Goal: Information Seeking & Learning: Learn about a topic

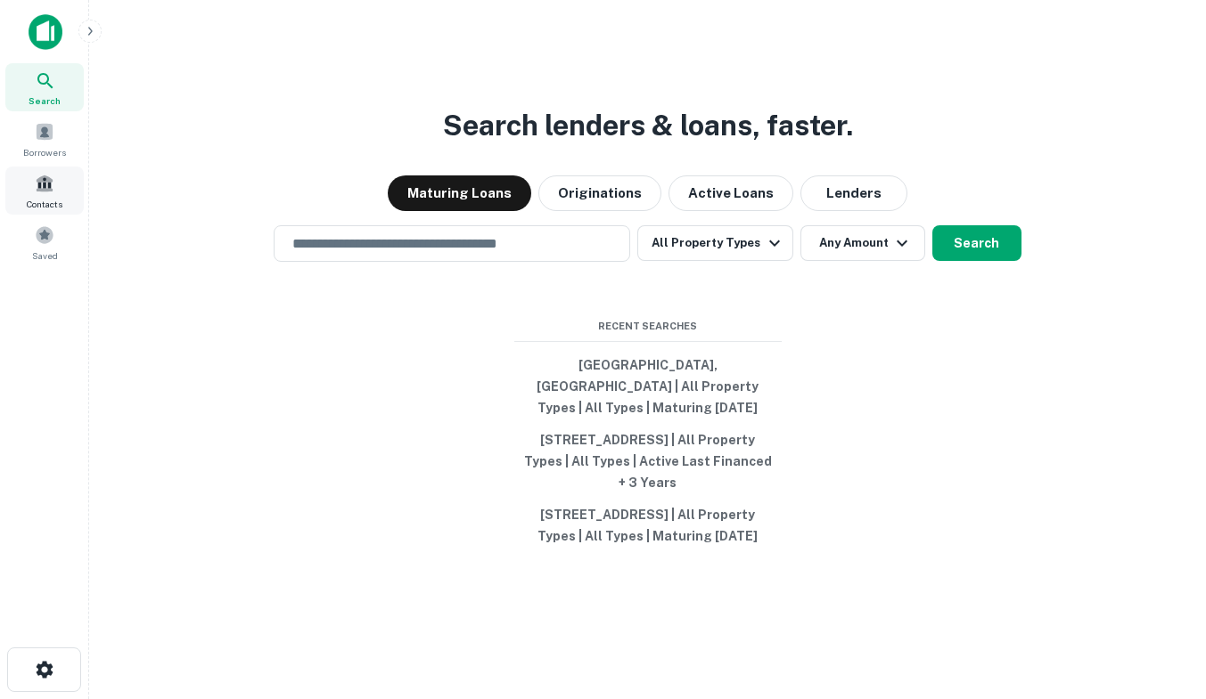
click at [39, 191] on span at bounding box center [45, 184] width 20 height 20
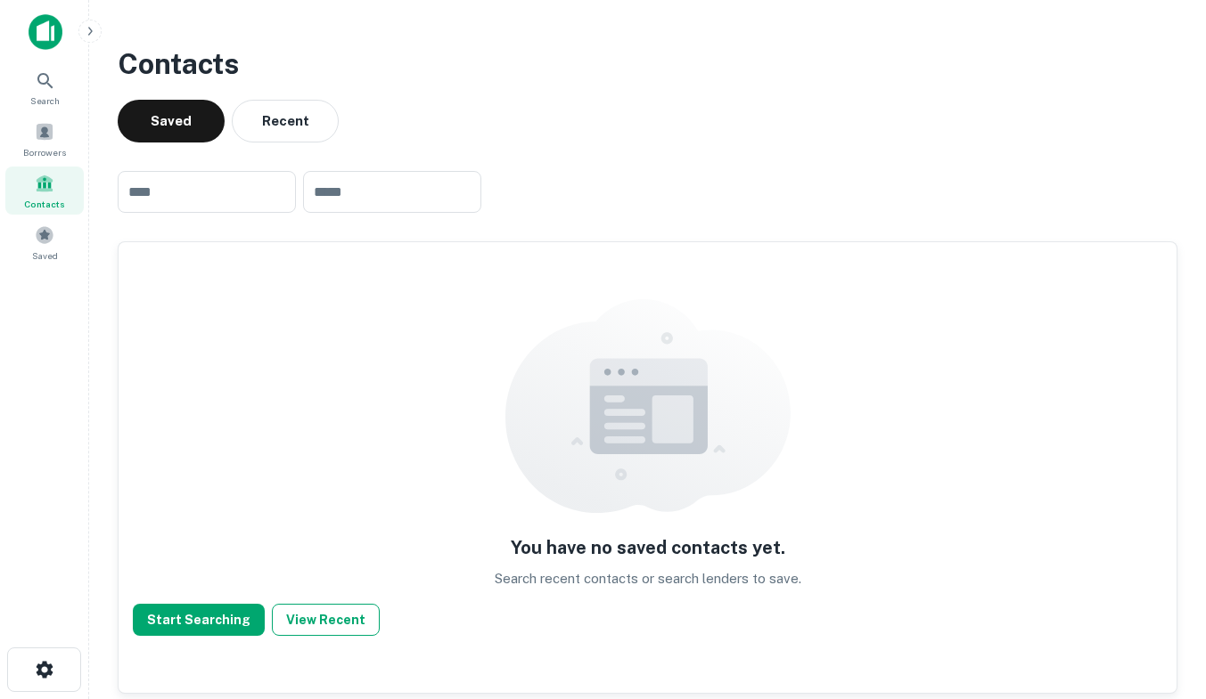
click at [319, 623] on button "View Recent" at bounding box center [326, 620] width 108 height 32
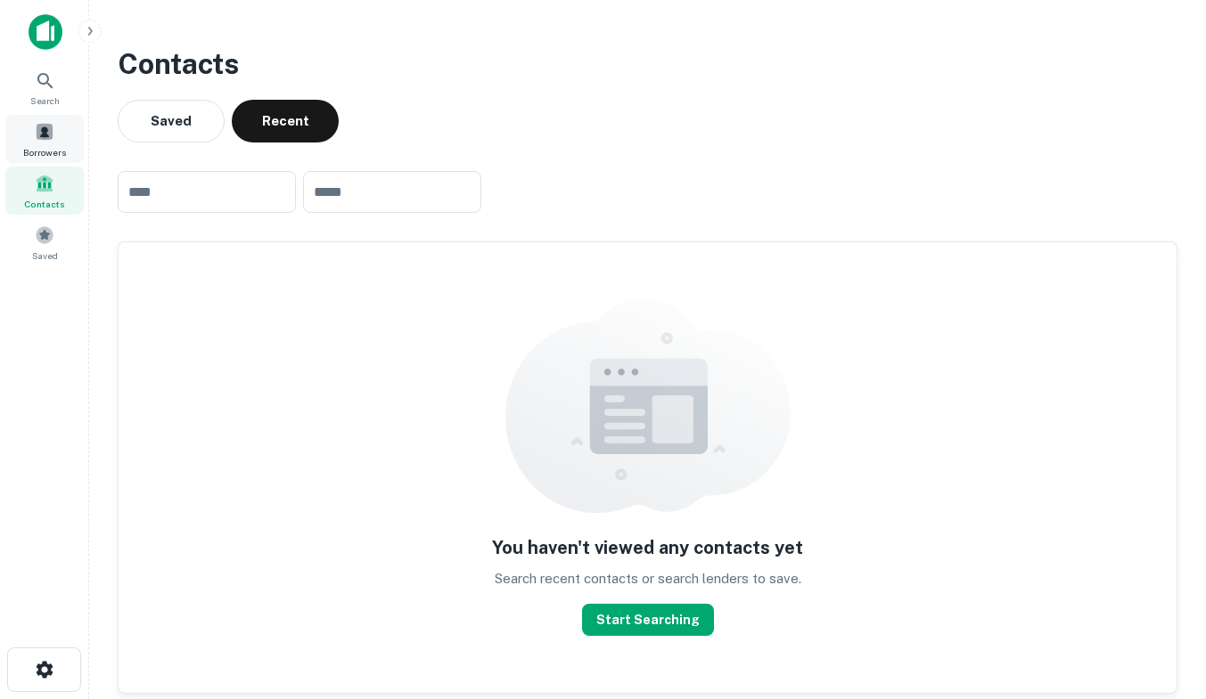
click at [42, 143] on div "Borrowers" at bounding box center [44, 139] width 78 height 48
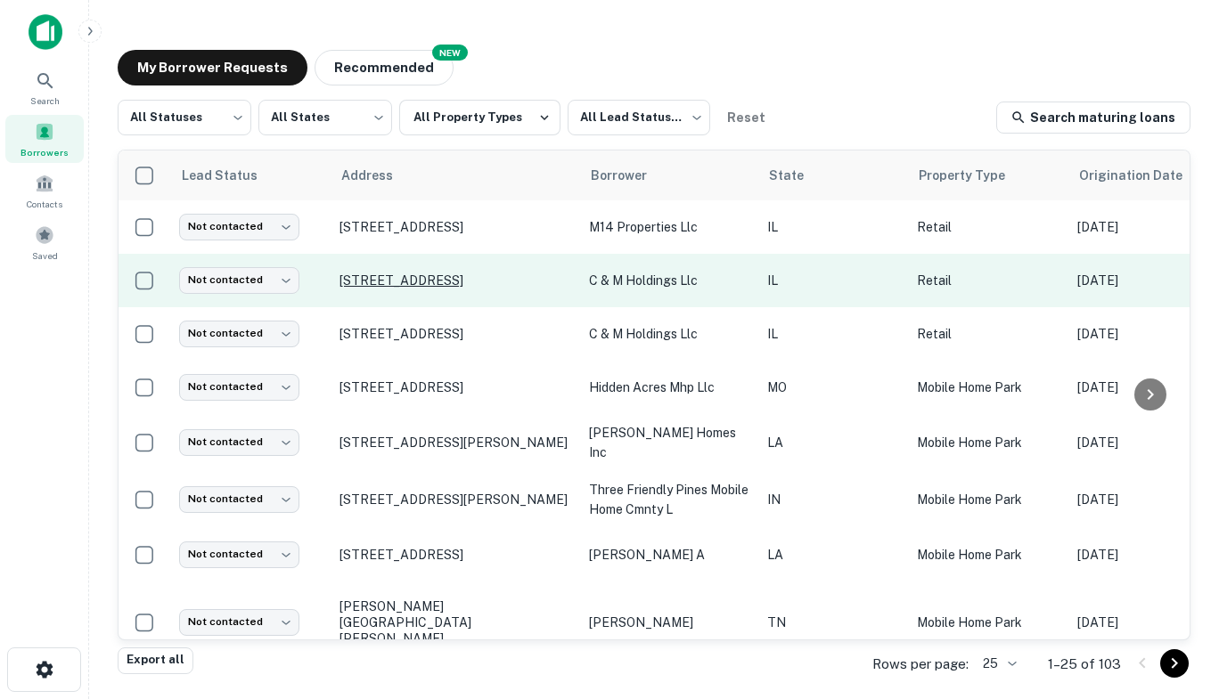
click at [423, 279] on p "[STREET_ADDRESS]" at bounding box center [455, 281] width 232 height 16
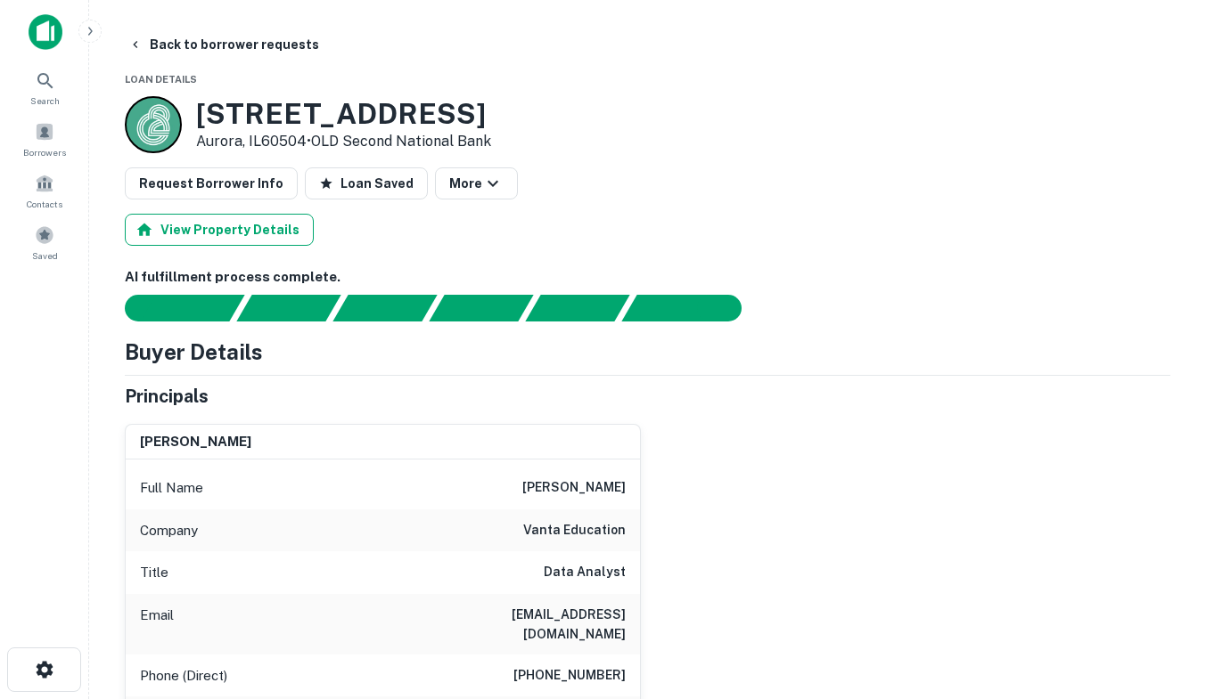
click at [173, 241] on button "View Property Details" at bounding box center [219, 230] width 189 height 32
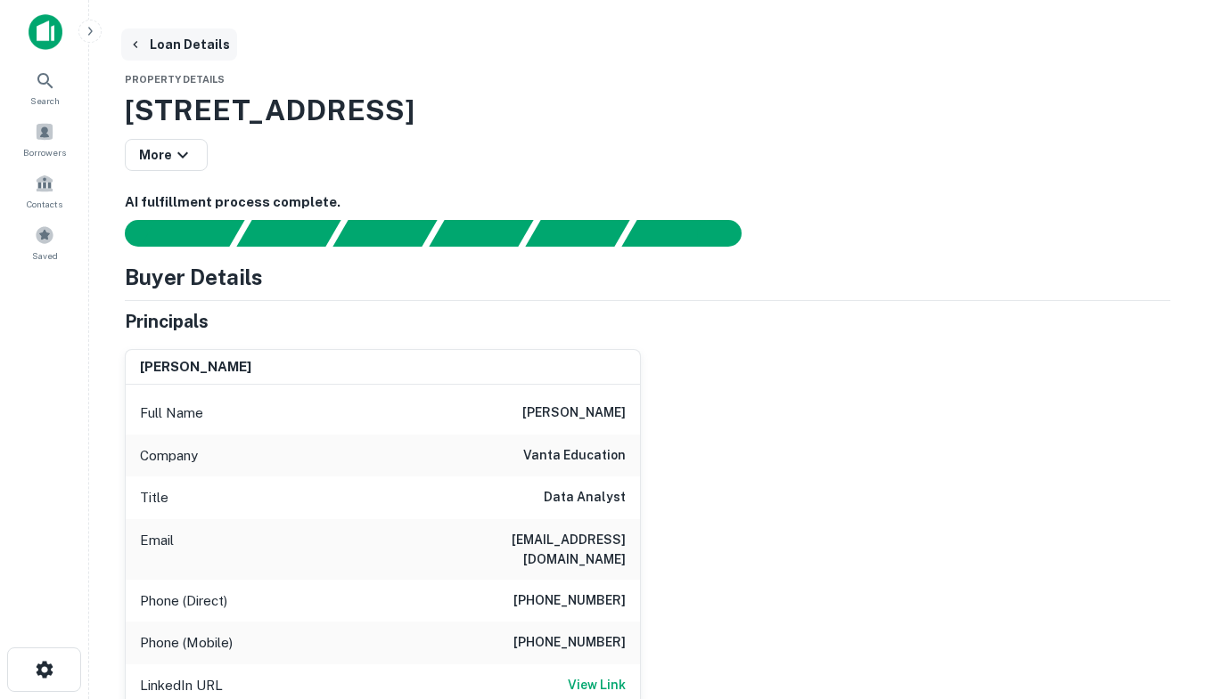
click at [128, 46] on icon "button" at bounding box center [135, 44] width 14 height 14
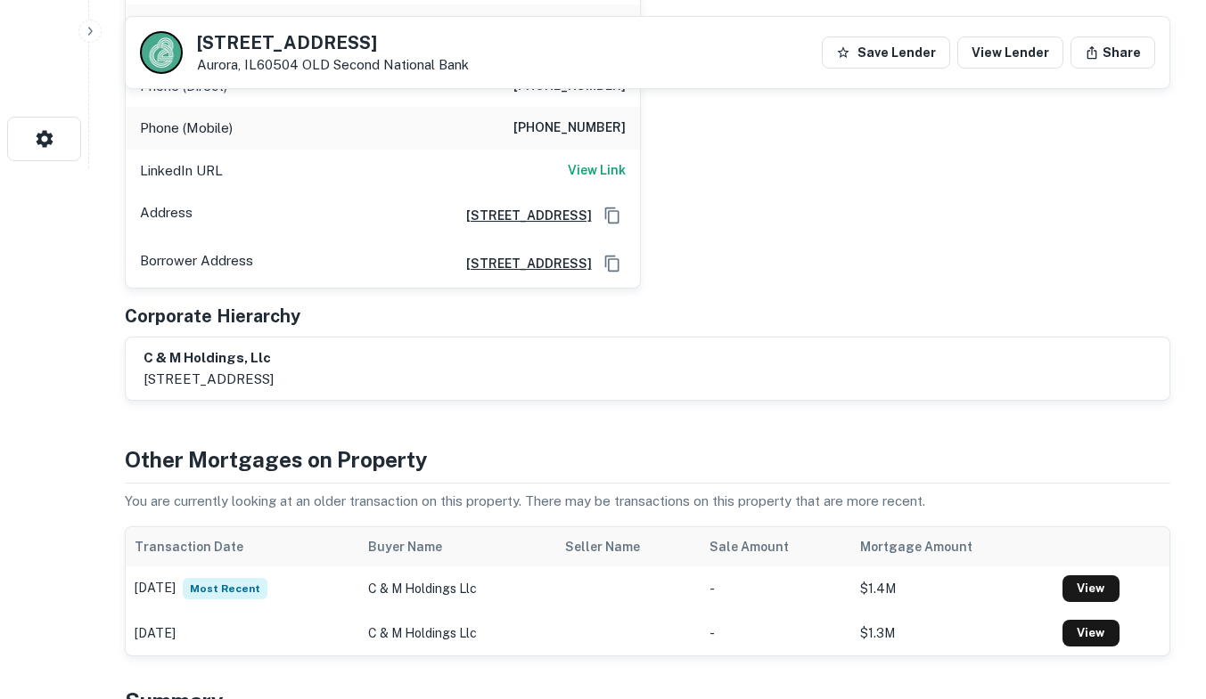
scroll to position [483, 0]
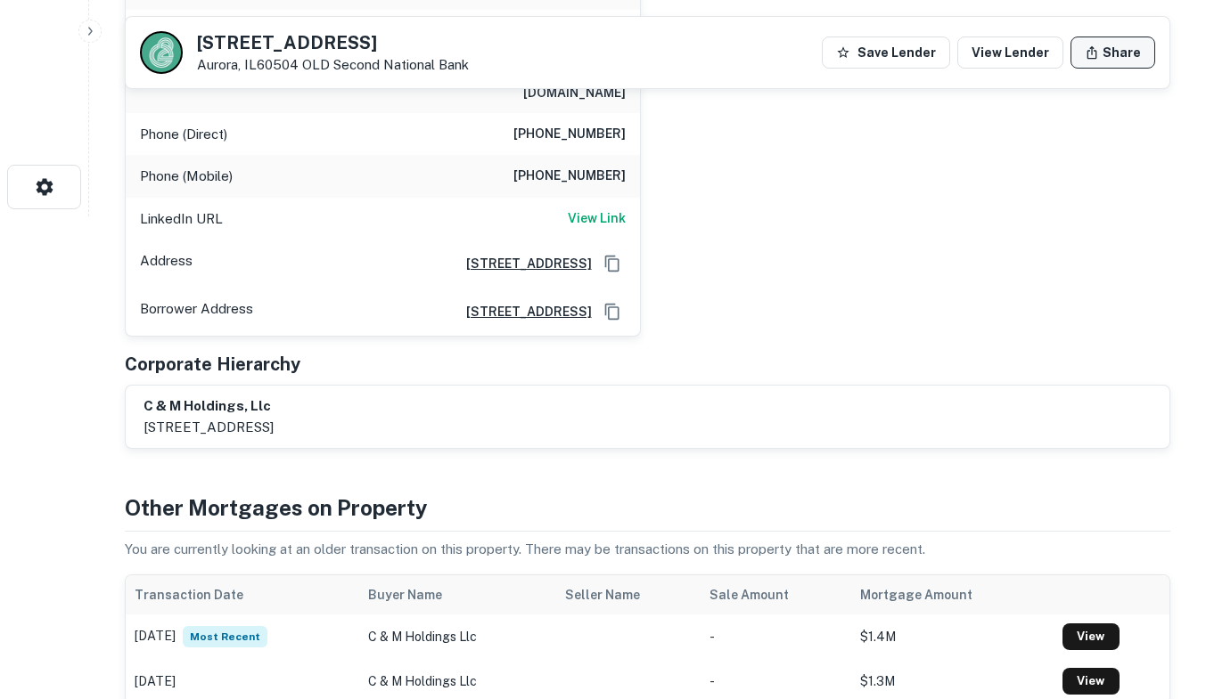
click at [1108, 53] on button "Share" at bounding box center [1112, 53] width 85 height 32
click at [1095, 58] on icon "button" at bounding box center [1092, 52] width 10 height 13
click at [1179, 57] on div "Loan link copied to clipboard" at bounding box center [1049, 46] width 278 height 57
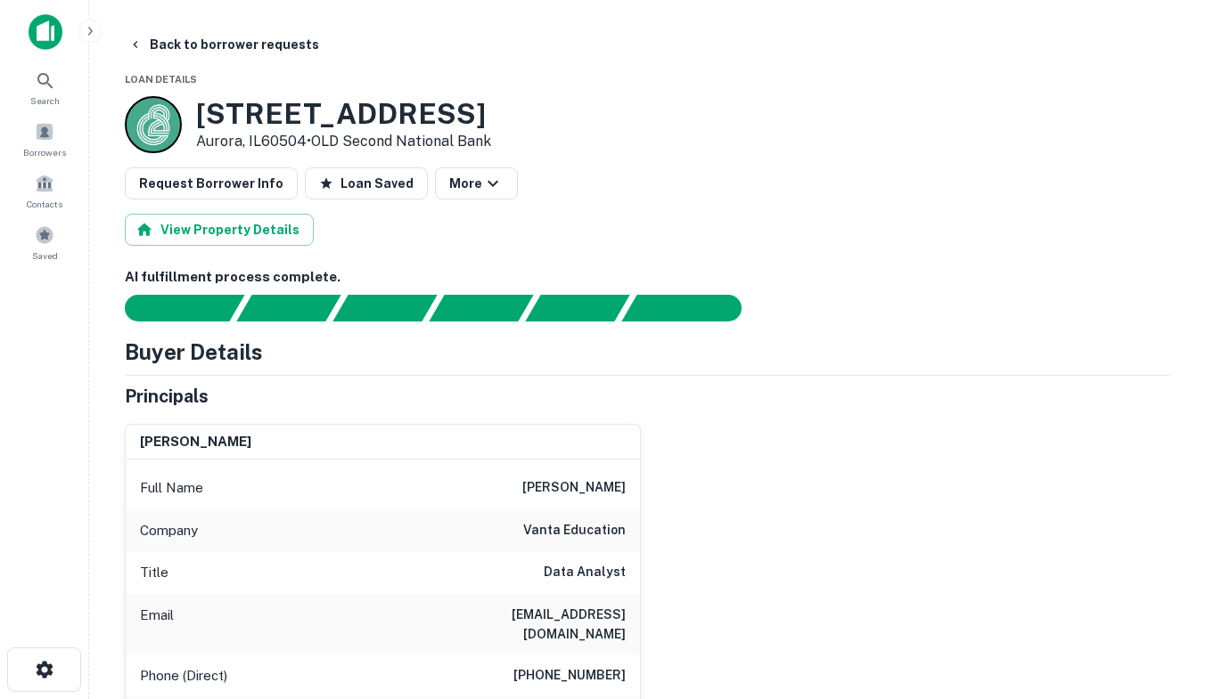
scroll to position [2, 0]
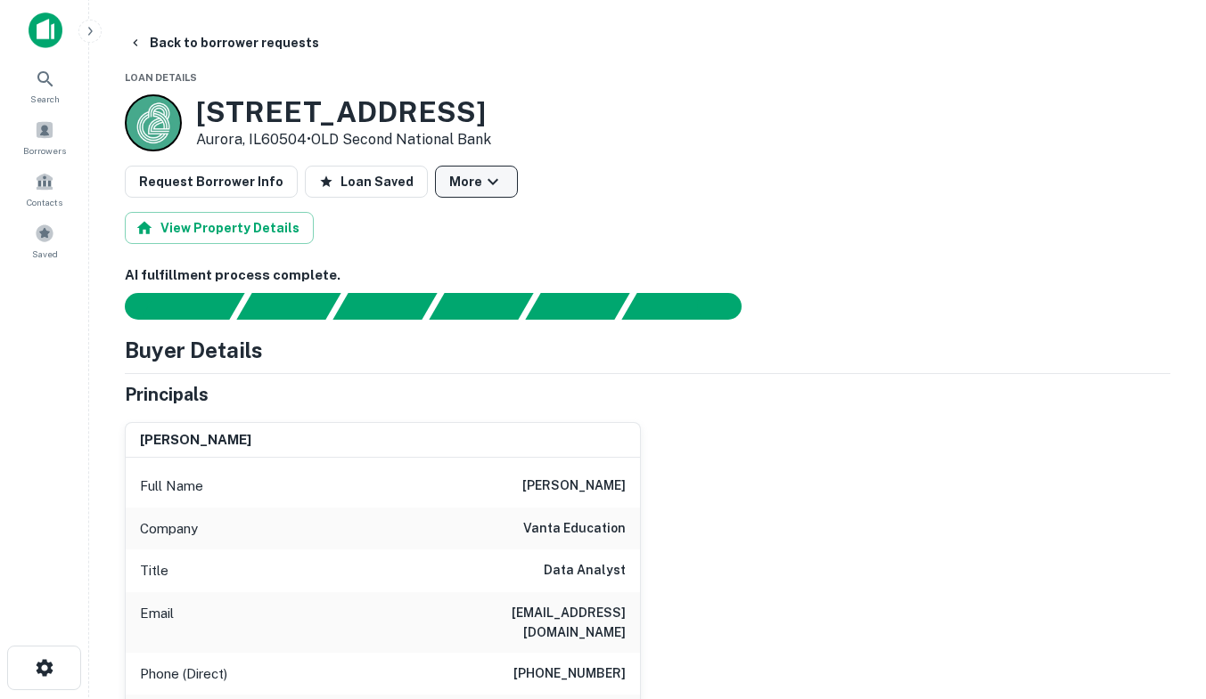
click at [462, 180] on button "More" at bounding box center [476, 182] width 83 height 32
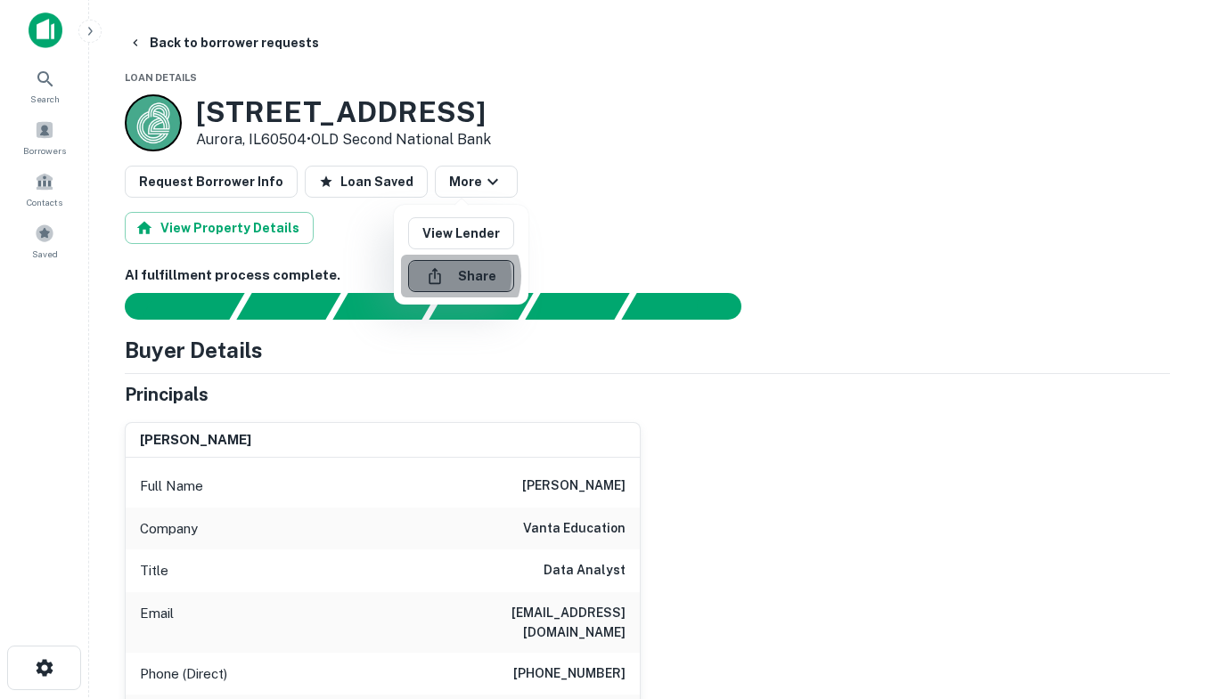
click at [452, 276] on button "Share" at bounding box center [461, 276] width 106 height 32
click at [138, 45] on div at bounding box center [609, 349] width 1219 height 699
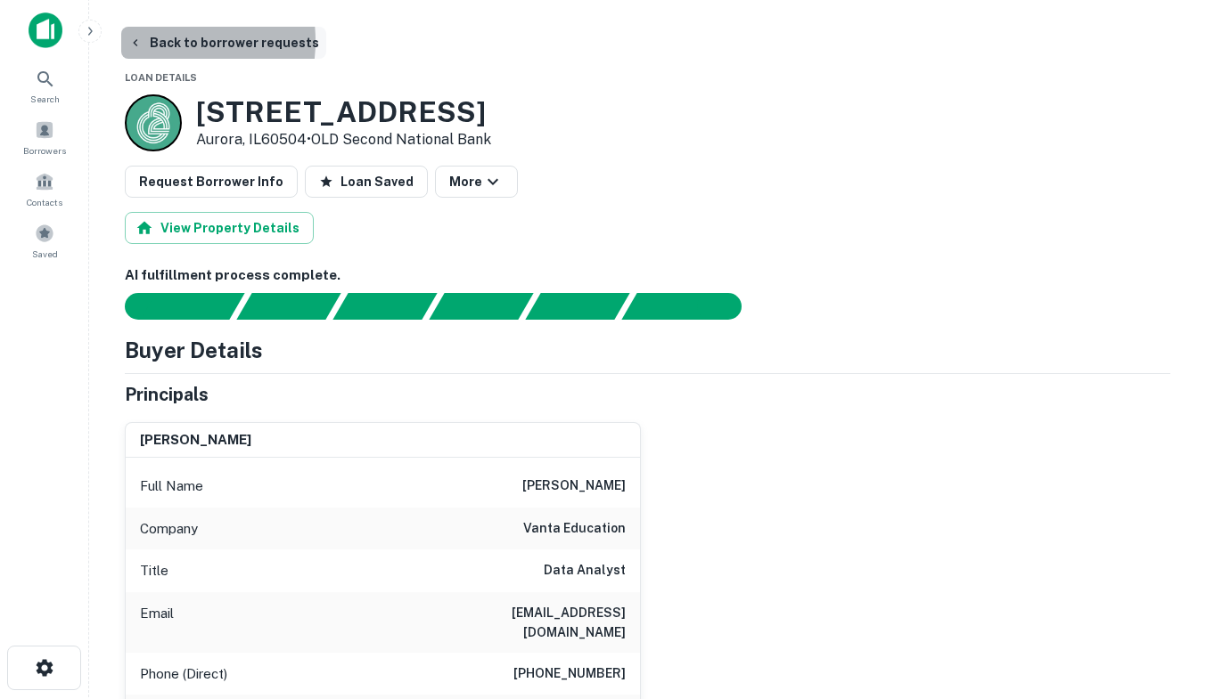
click at [151, 41] on button "Back to borrower requests" at bounding box center [223, 43] width 205 height 32
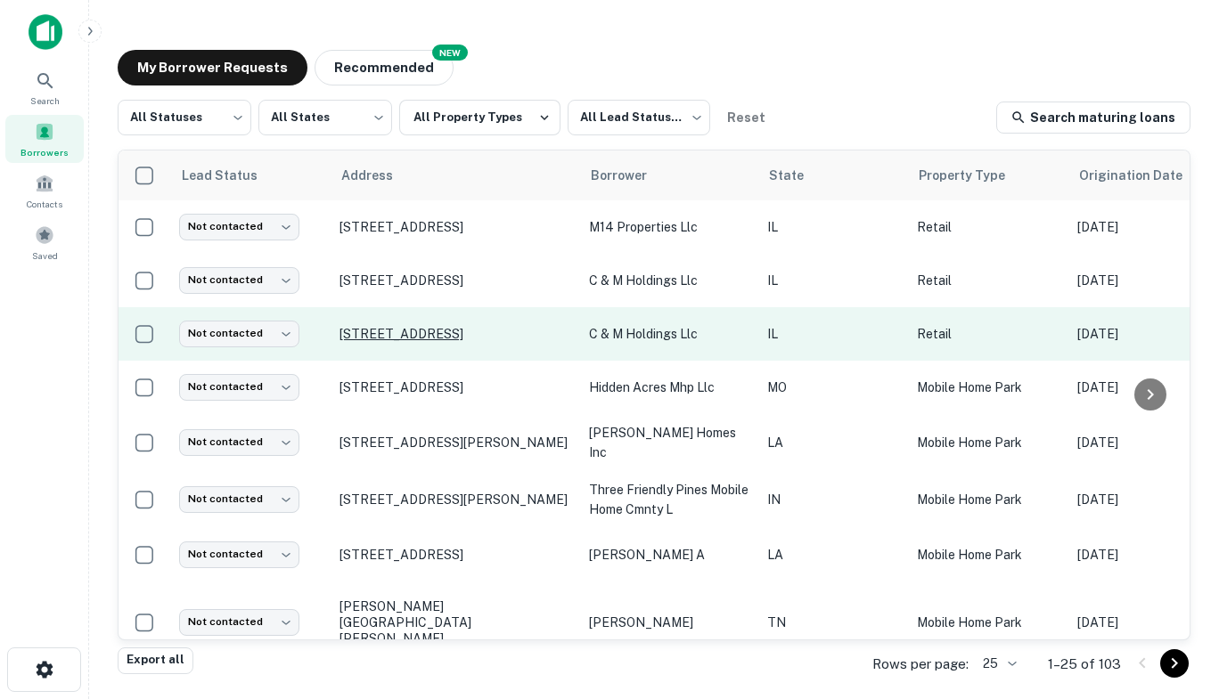
click at [387, 339] on p "[STREET_ADDRESS]" at bounding box center [455, 334] width 232 height 16
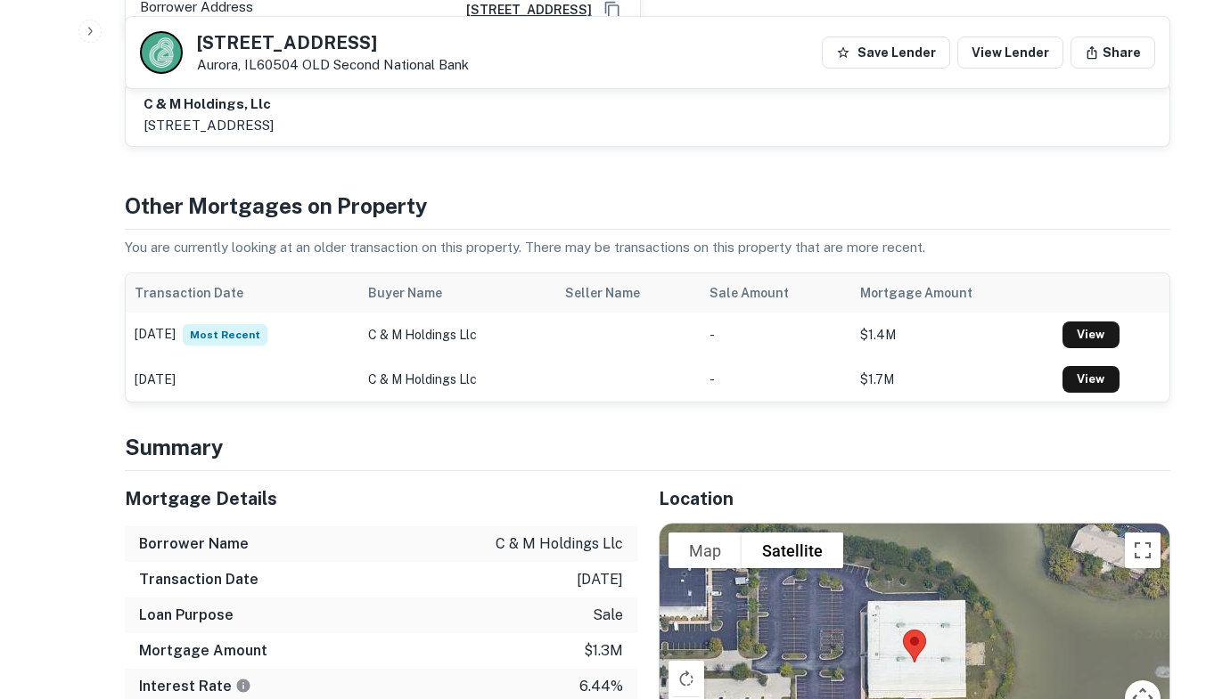
scroll to position [728, 0]
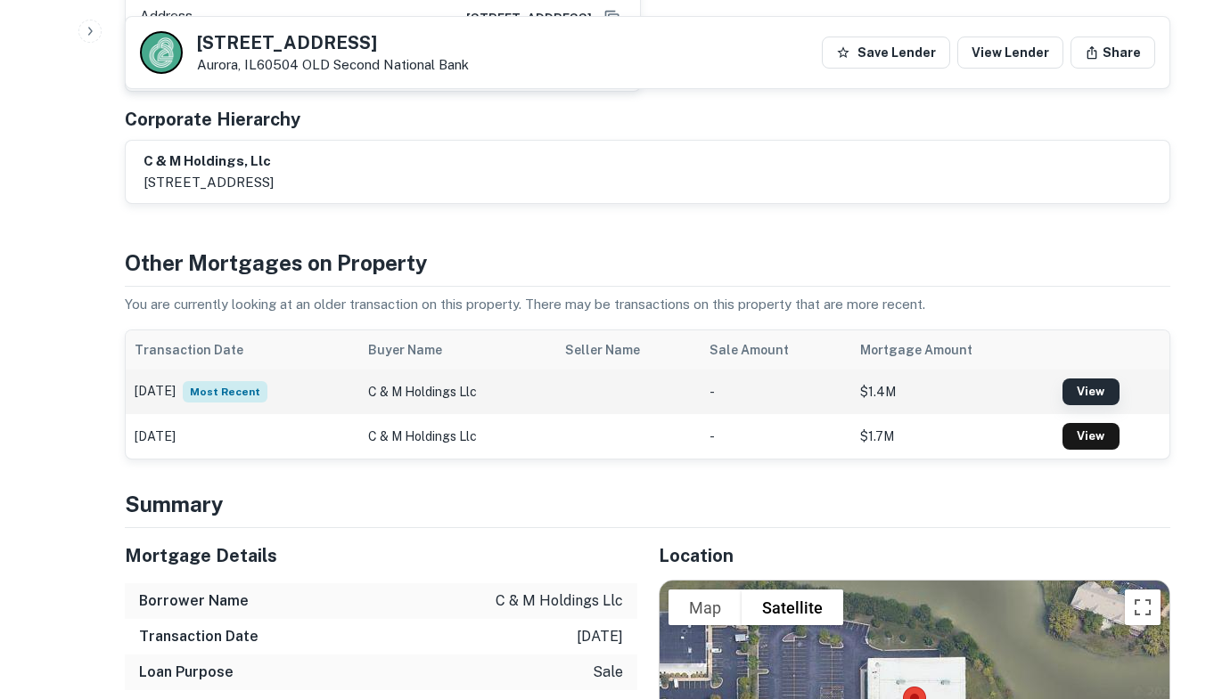
click at [1097, 379] on link "View" at bounding box center [1090, 392] width 57 height 27
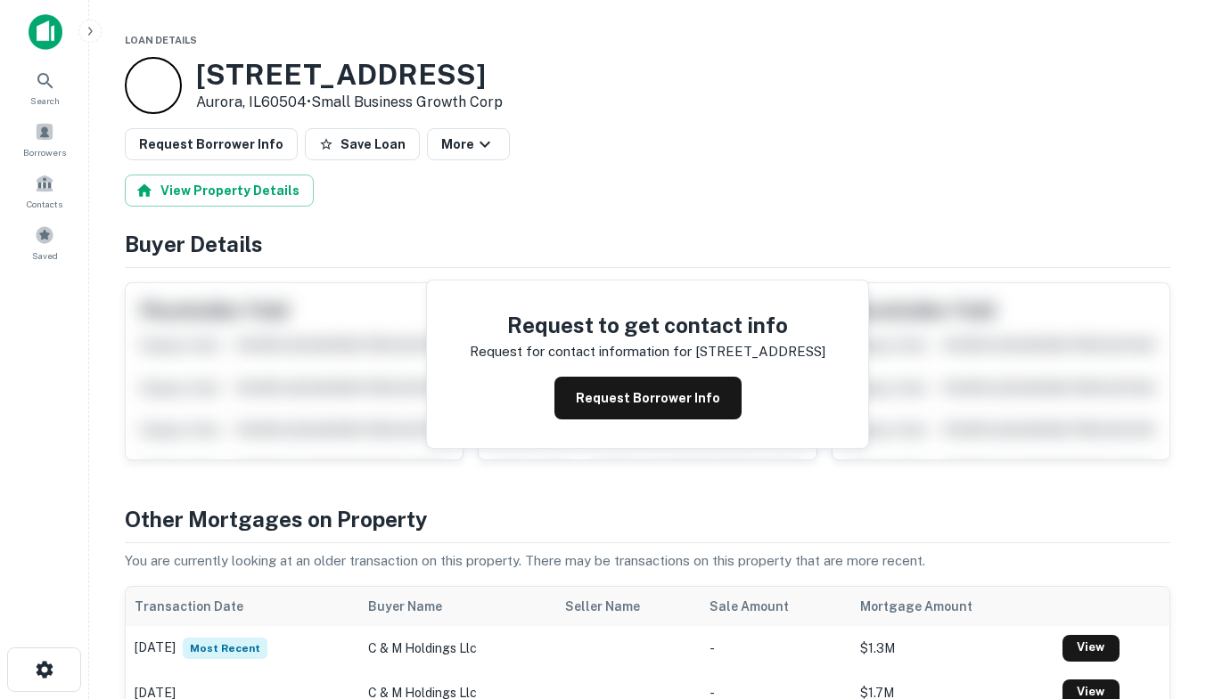
click at [49, 22] on img at bounding box center [46, 32] width 34 height 36
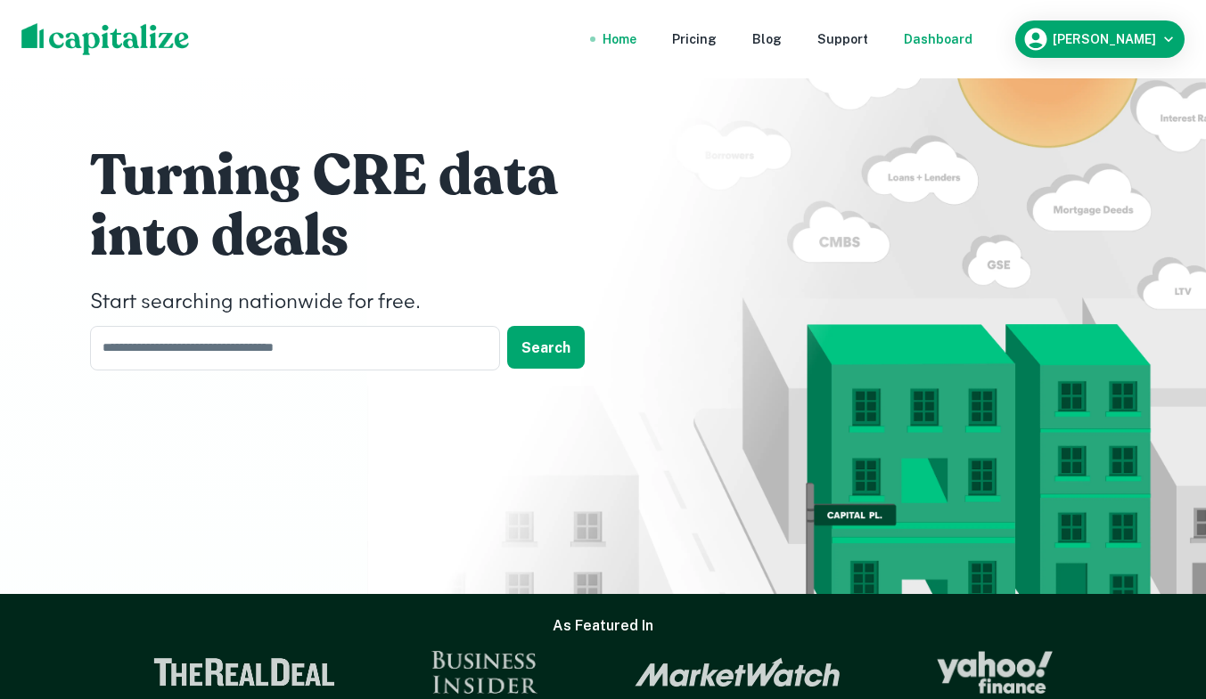
click at [966, 38] on div "Dashboard" at bounding box center [938, 39] width 69 height 20
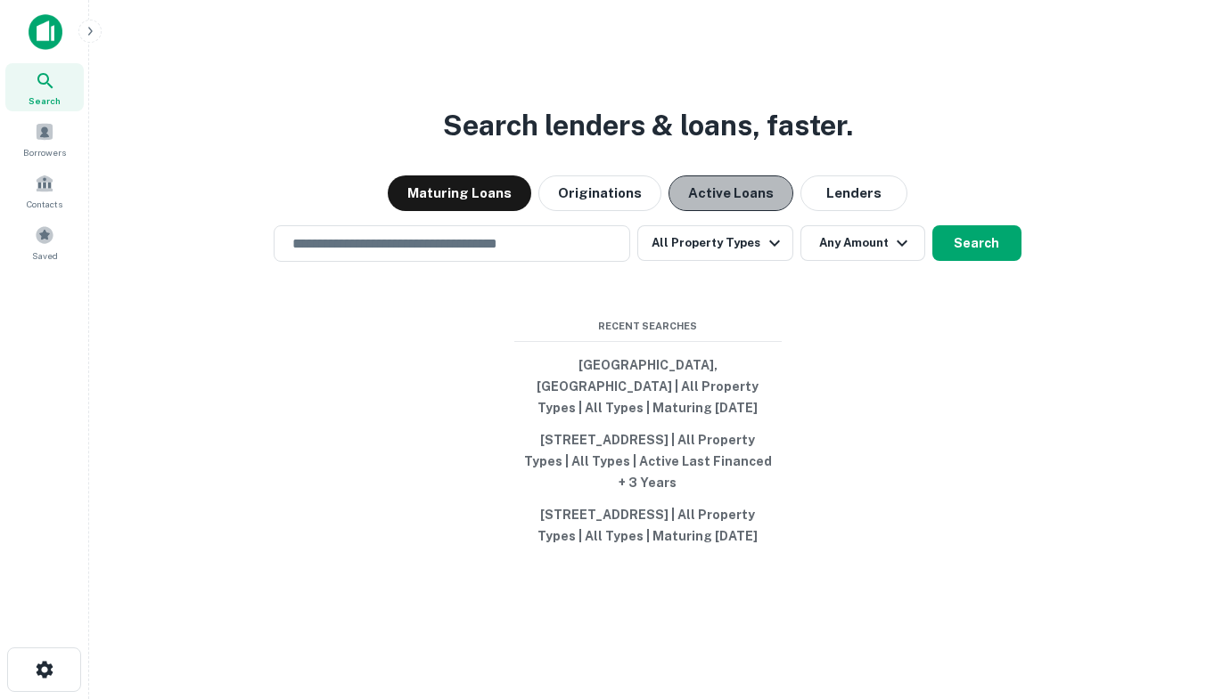
click at [739, 183] on button "Active Loans" at bounding box center [730, 194] width 125 height 36
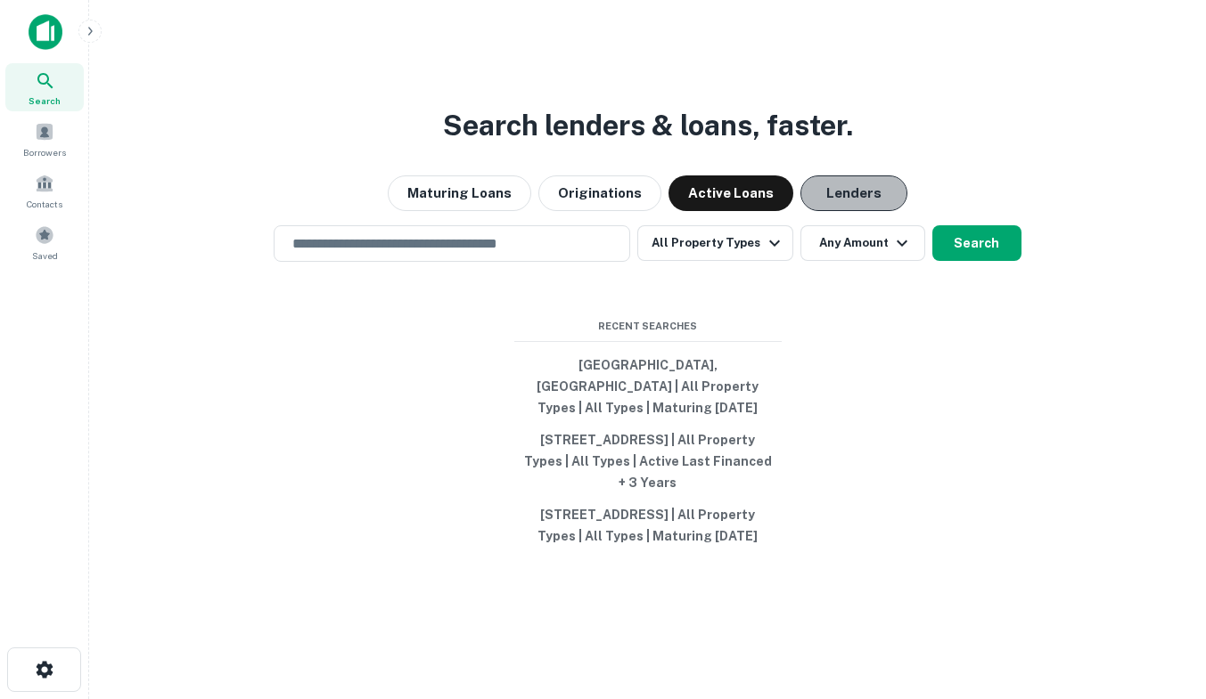
click at [834, 190] on button "Lenders" at bounding box center [853, 194] width 107 height 36
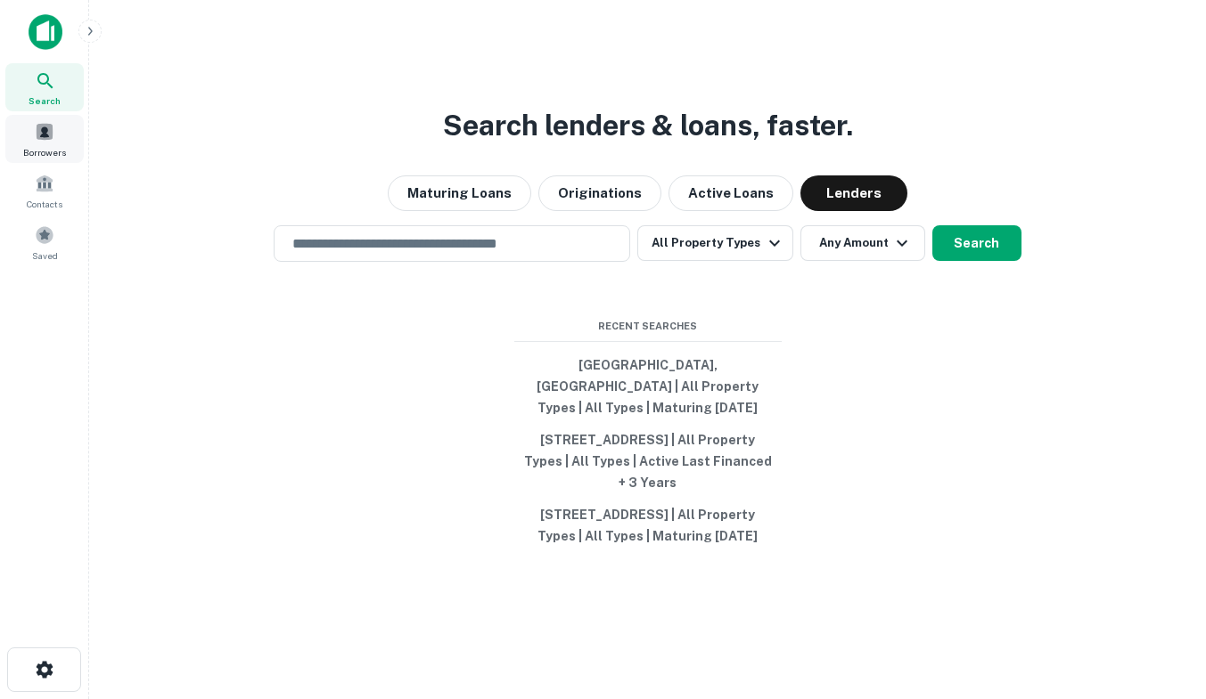
click at [47, 139] on span at bounding box center [45, 132] width 20 height 20
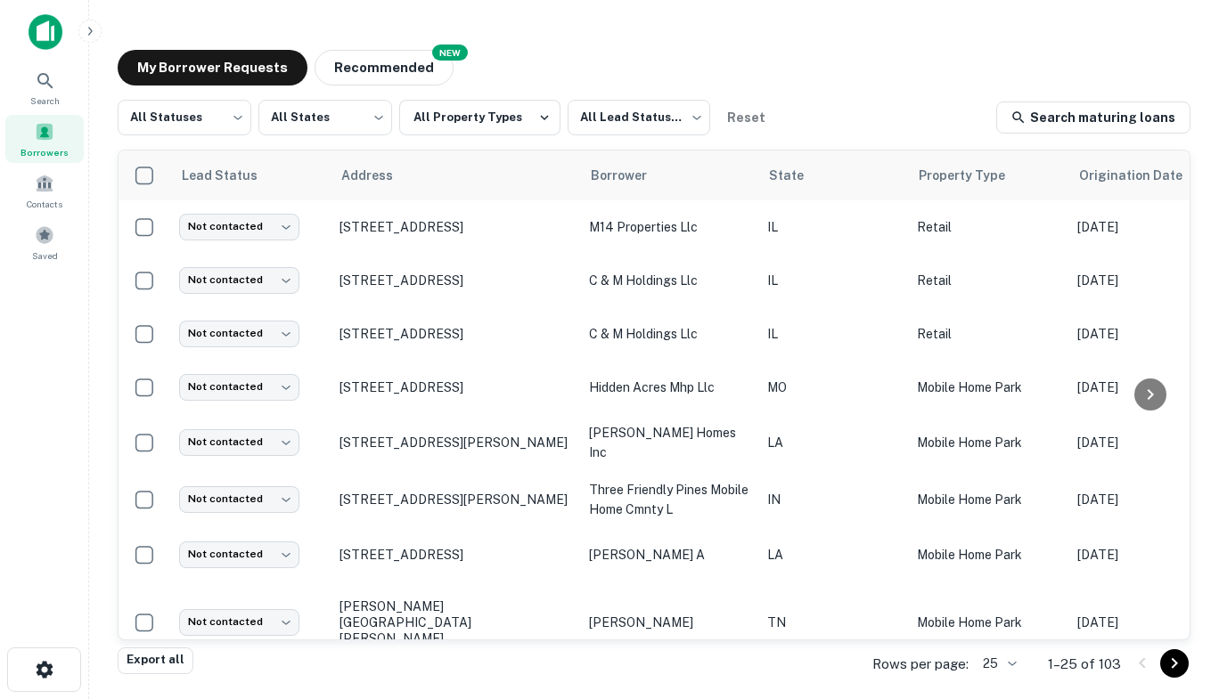
click at [1195, 269] on div "My Borrower Requests NEW Recommended All Statuses *** ​ All States *** ​ All Pr…" at bounding box center [653, 351] width 1101 height 630
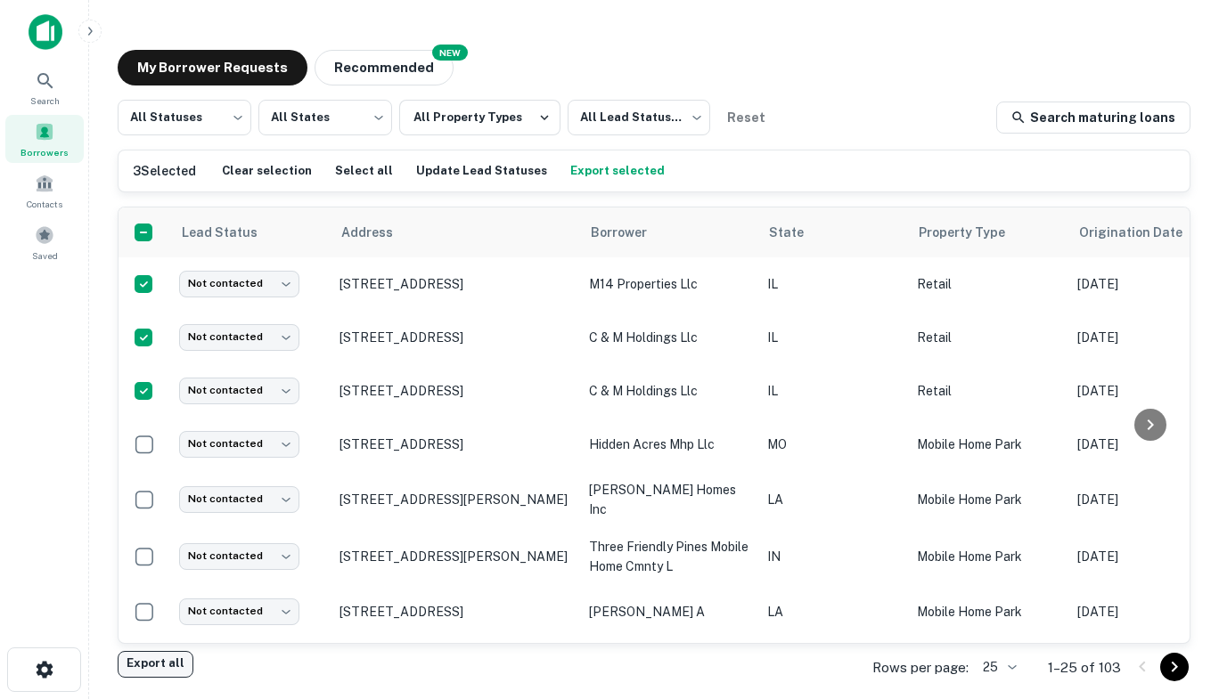
click at [135, 664] on button "Export all" at bounding box center [156, 664] width 76 height 27
click at [600, 168] on button "Export selected" at bounding box center [617, 171] width 103 height 27
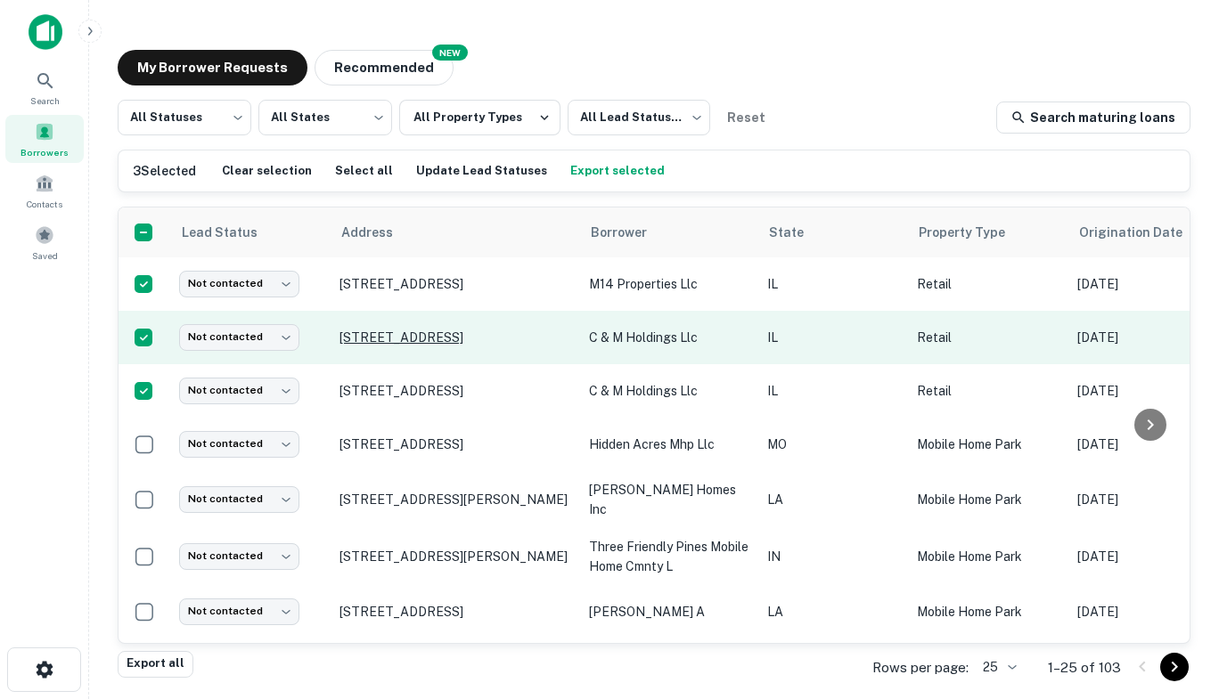
click at [411, 337] on p "[STREET_ADDRESS]" at bounding box center [455, 338] width 232 height 16
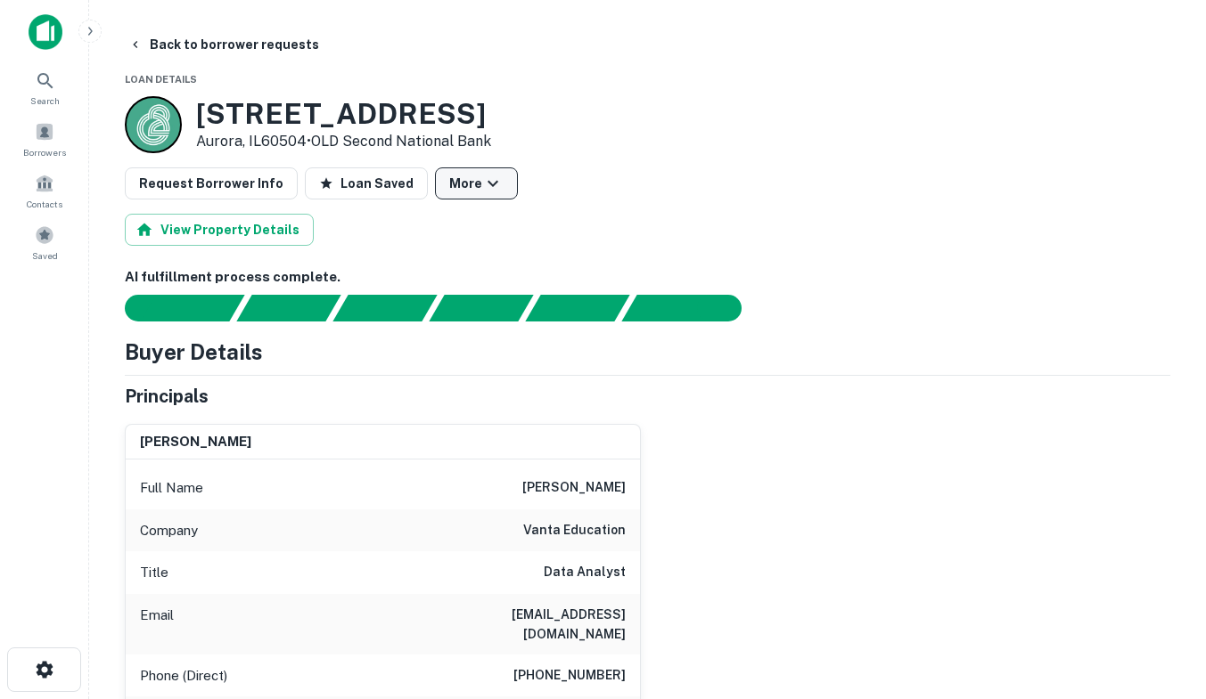
drag, startPoint x: 670, startPoint y: 421, endPoint x: 470, endPoint y: 192, distance: 303.7
click at [482, 192] on icon "button" at bounding box center [492, 183] width 21 height 21
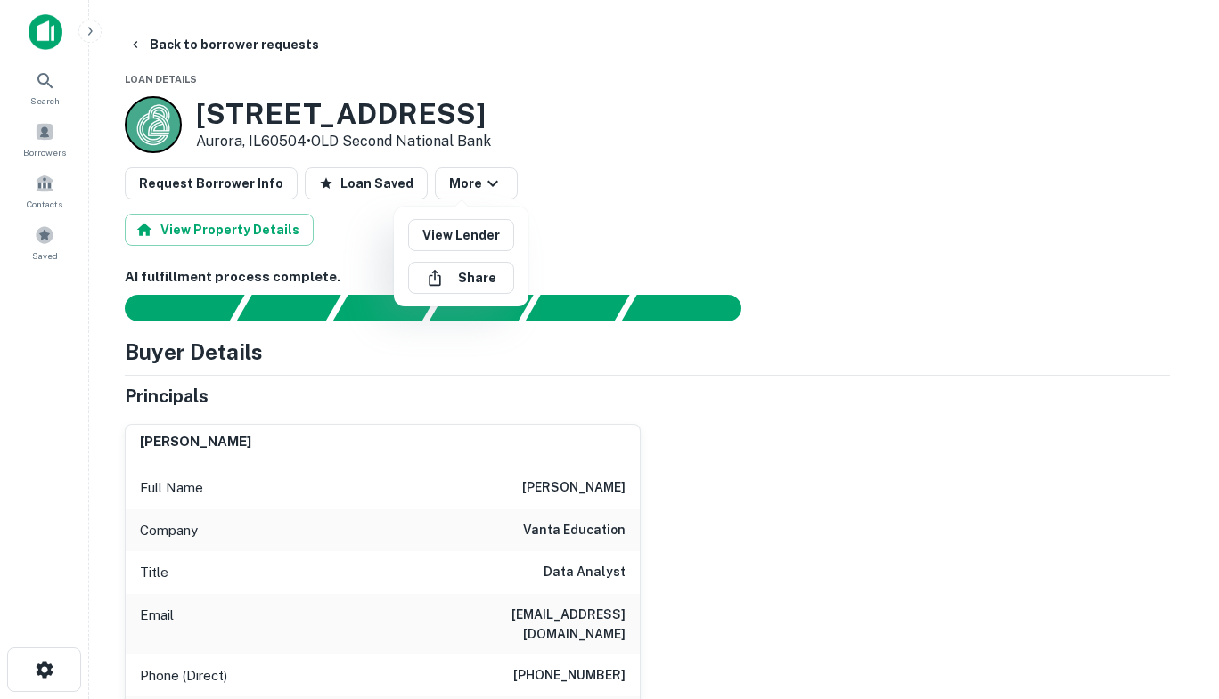
click at [676, 244] on div at bounding box center [609, 349] width 1219 height 699
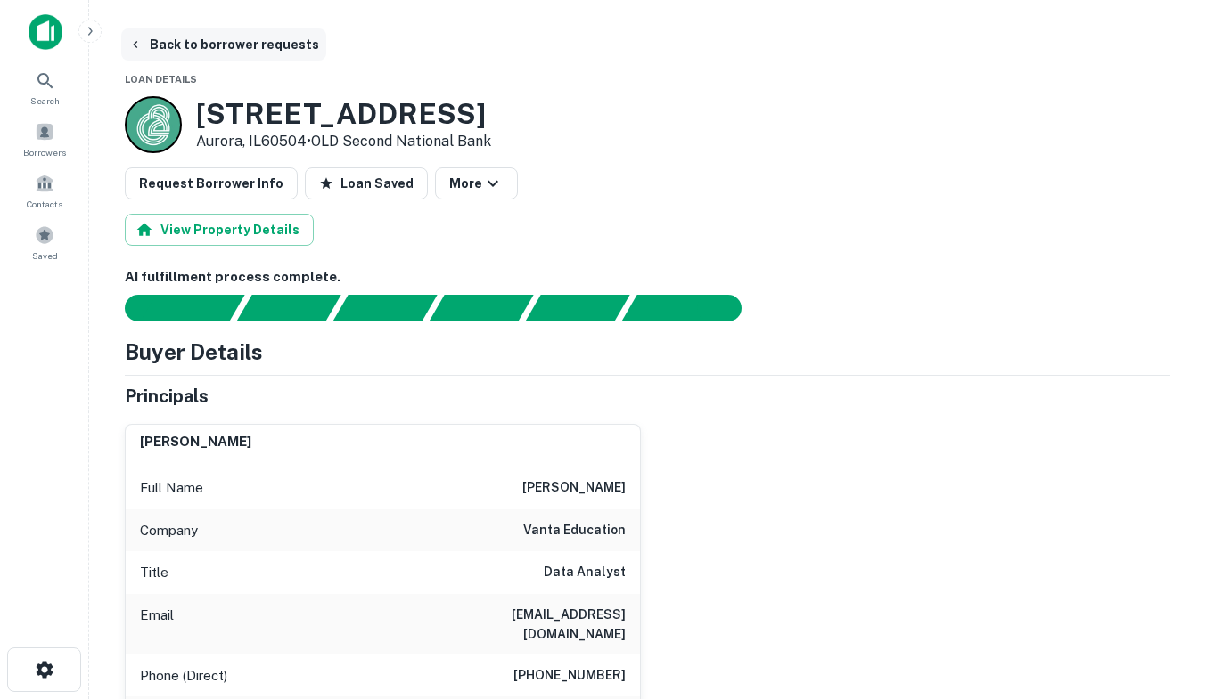
click at [148, 45] on button "Back to borrower requests" at bounding box center [223, 45] width 205 height 32
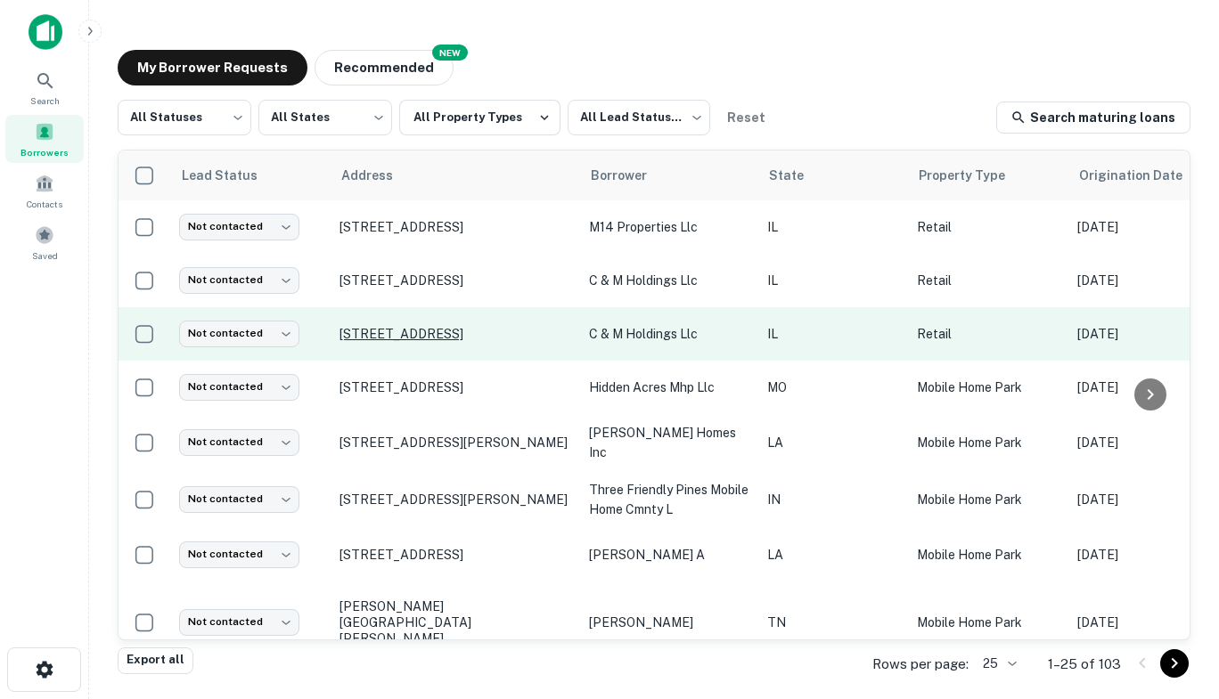
click at [380, 336] on p "[STREET_ADDRESS]" at bounding box center [455, 334] width 232 height 16
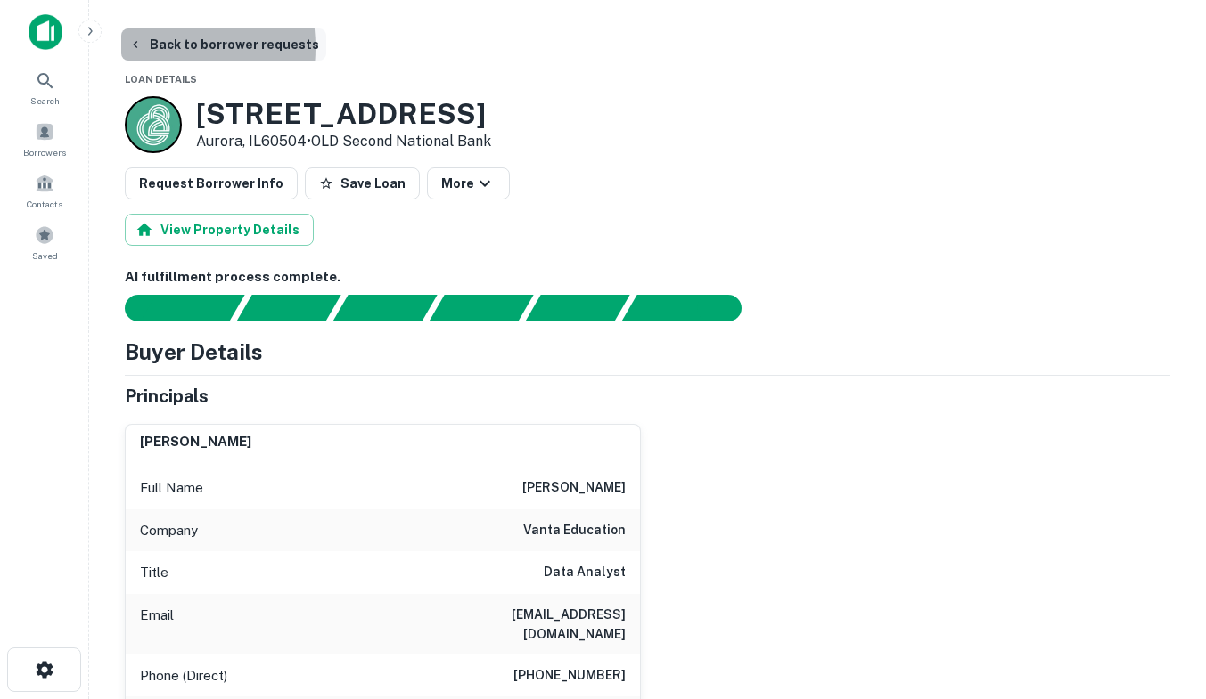
click at [140, 47] on icon "button" at bounding box center [135, 44] width 14 height 14
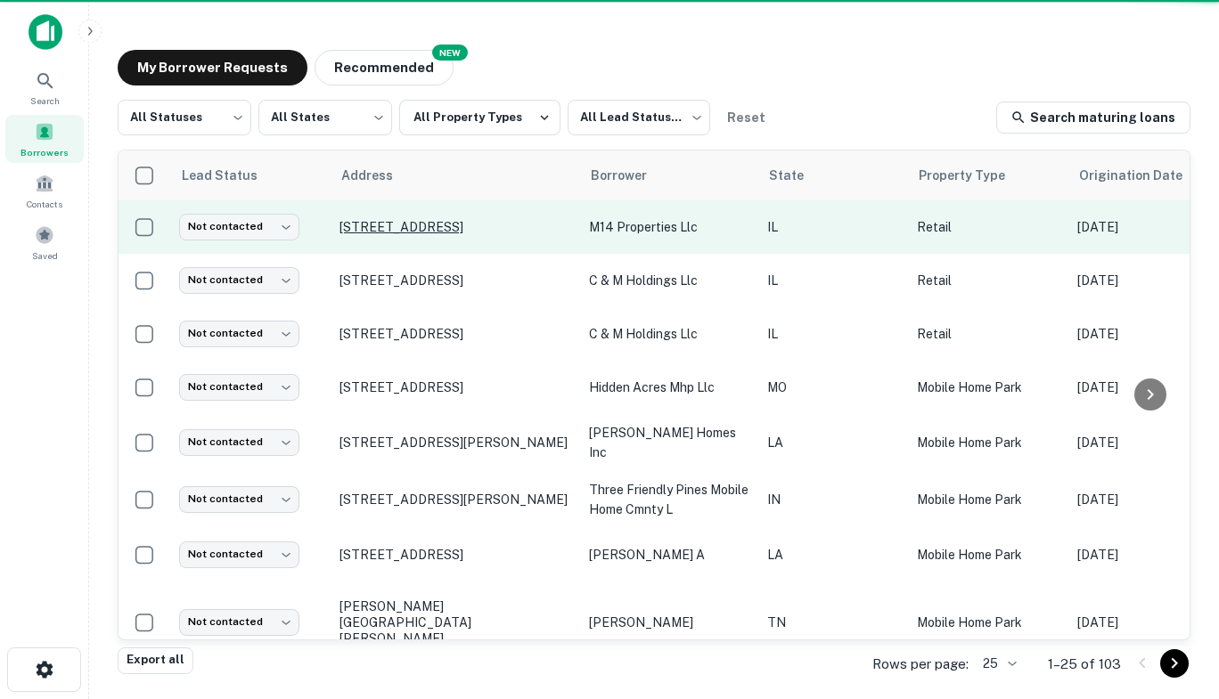
click at [404, 230] on p "[STREET_ADDRESS]" at bounding box center [455, 227] width 232 height 16
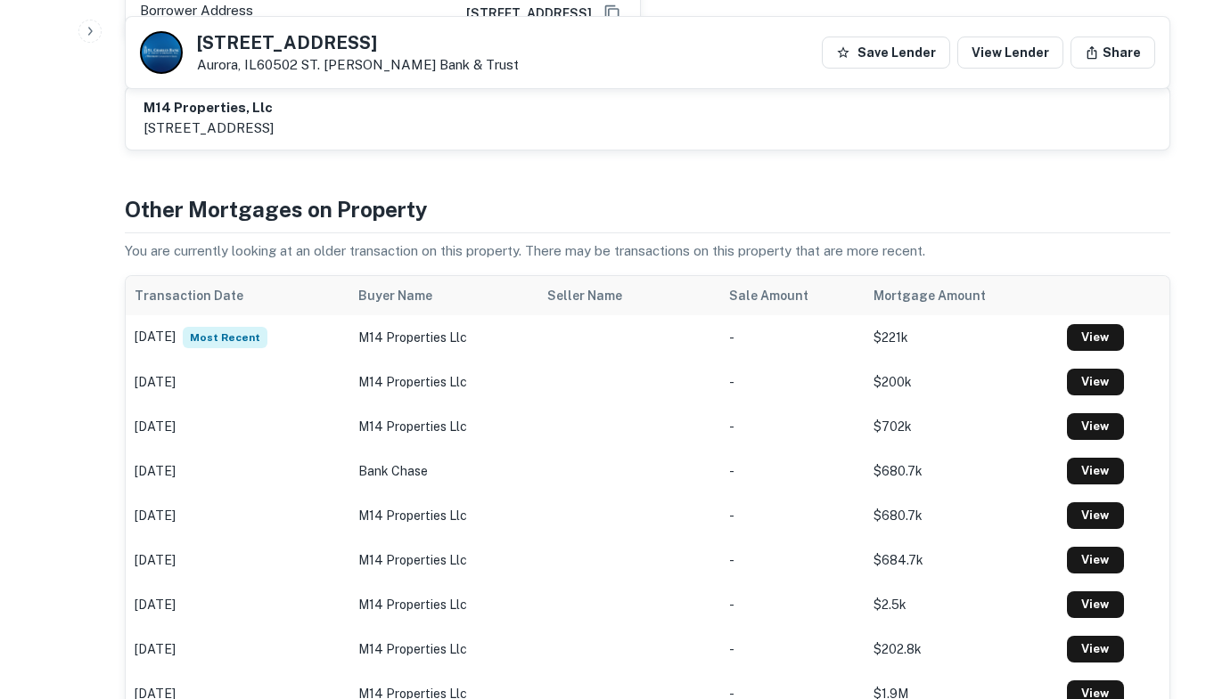
scroll to position [815, 0]
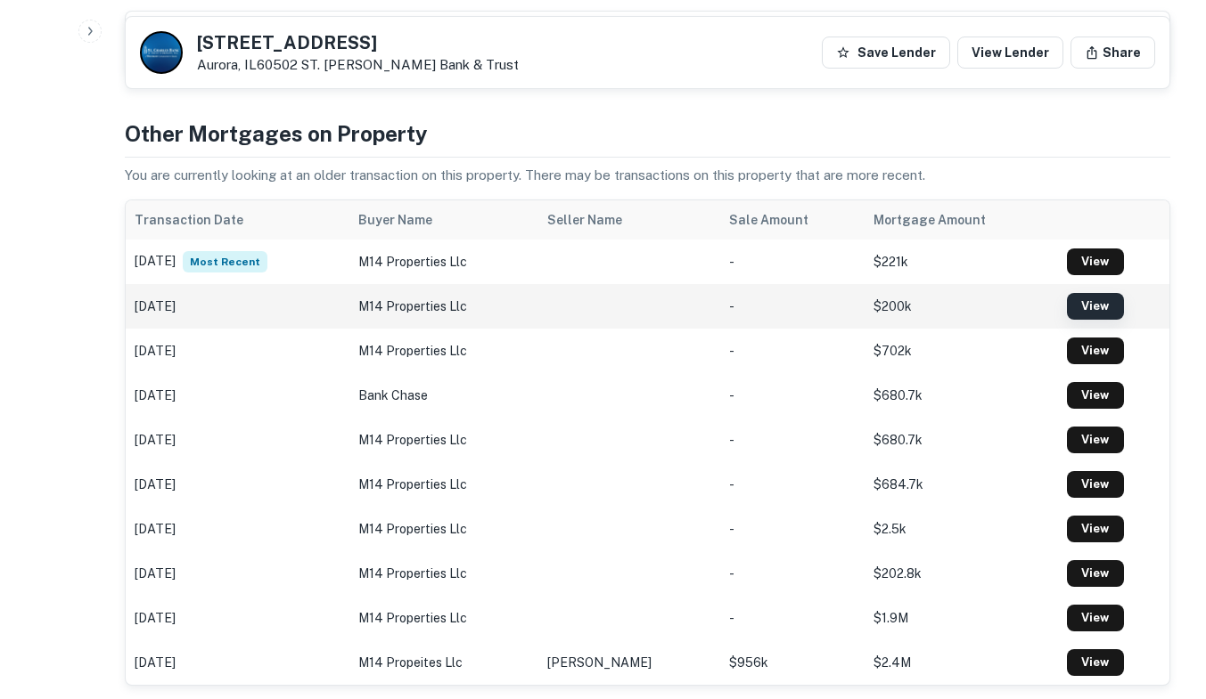
click at [1082, 293] on link "View" at bounding box center [1095, 306] width 57 height 27
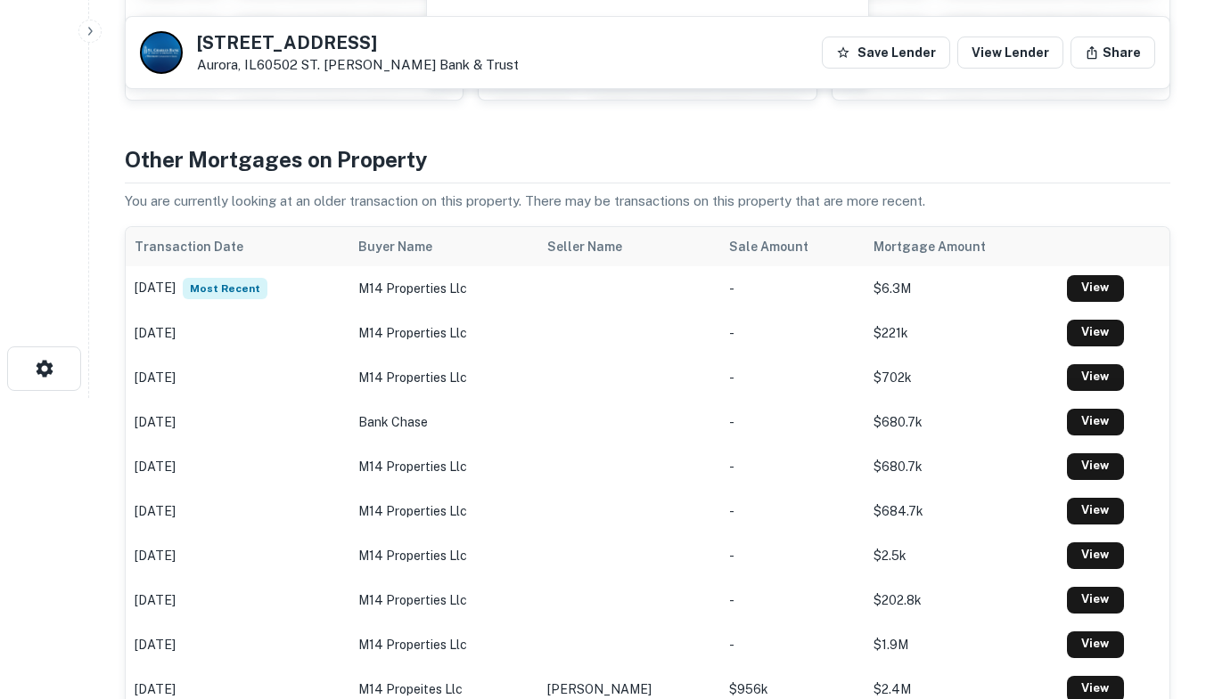
scroll to position [333, 0]
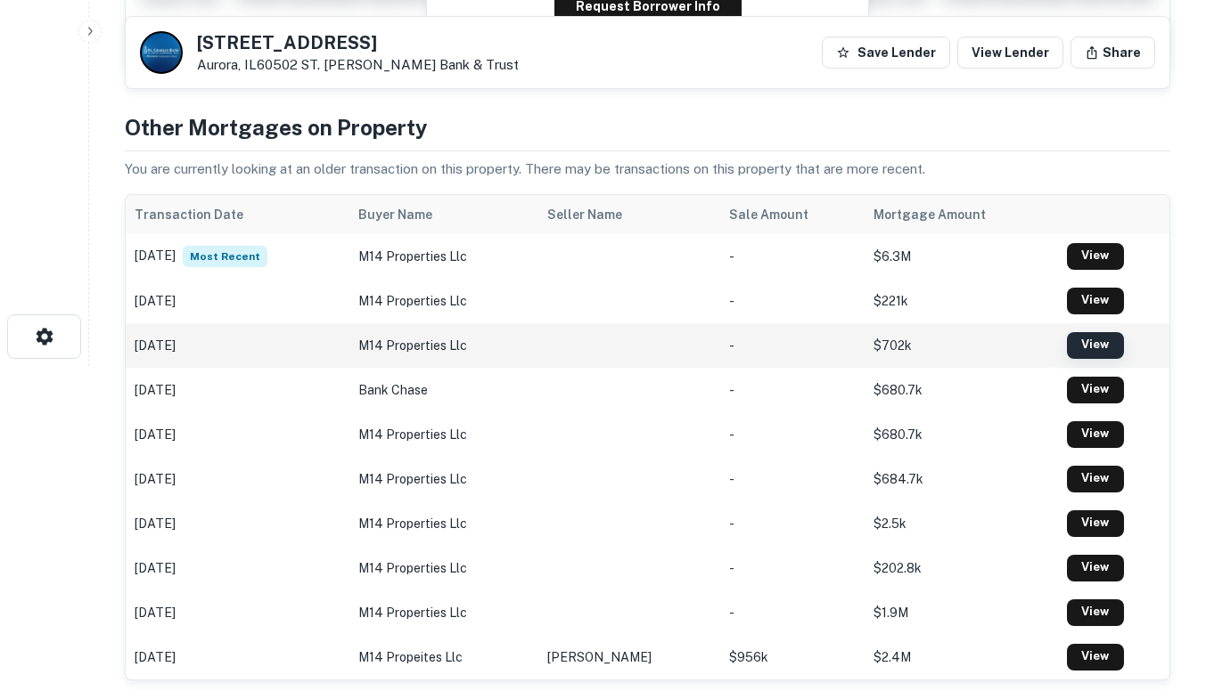
click at [1079, 348] on link "View" at bounding box center [1095, 345] width 57 height 27
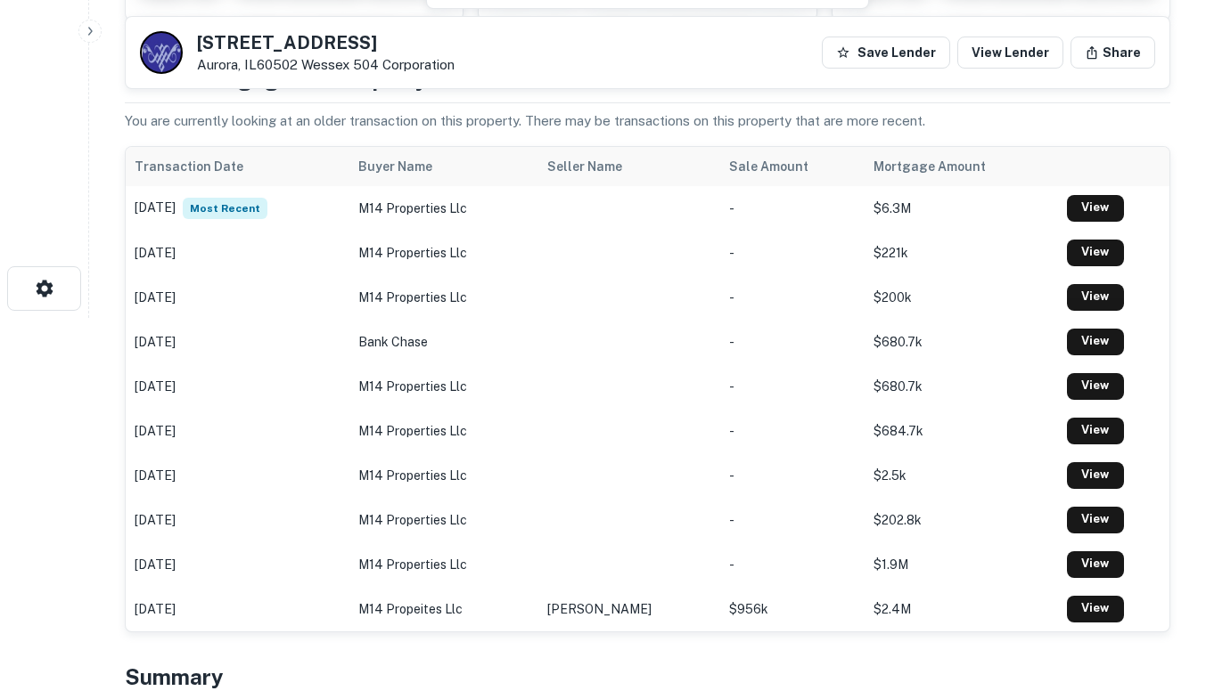
scroll to position [364, 0]
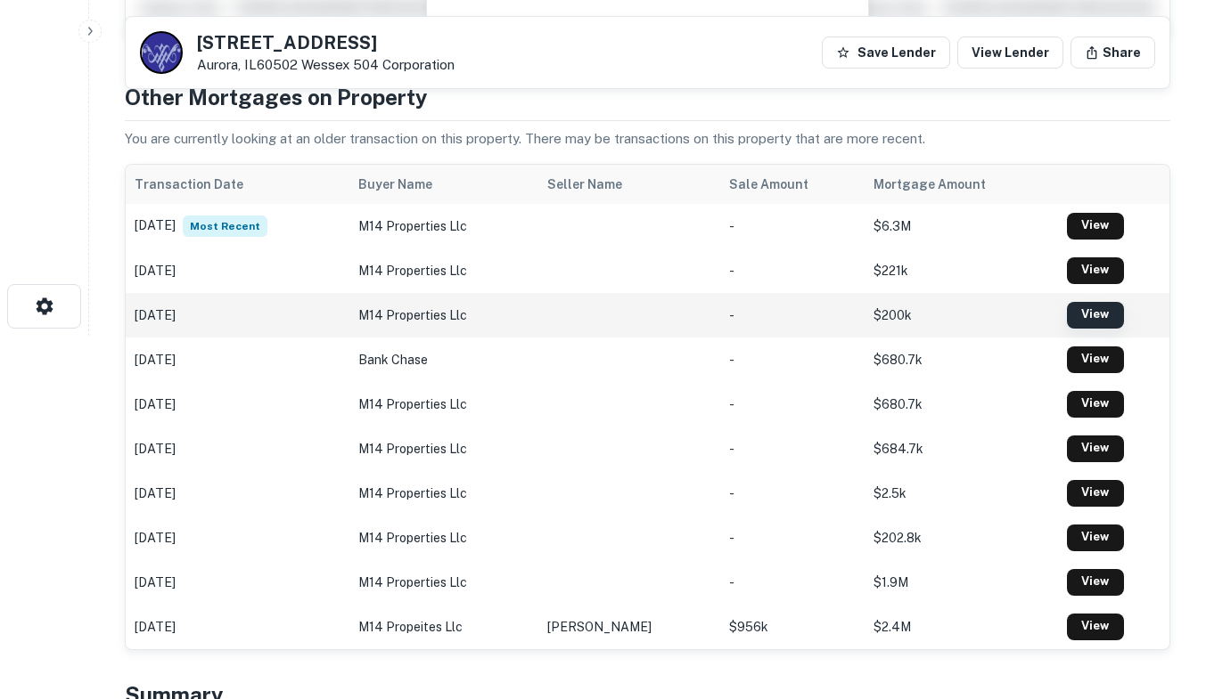
click at [1090, 316] on link "View" at bounding box center [1095, 315] width 57 height 27
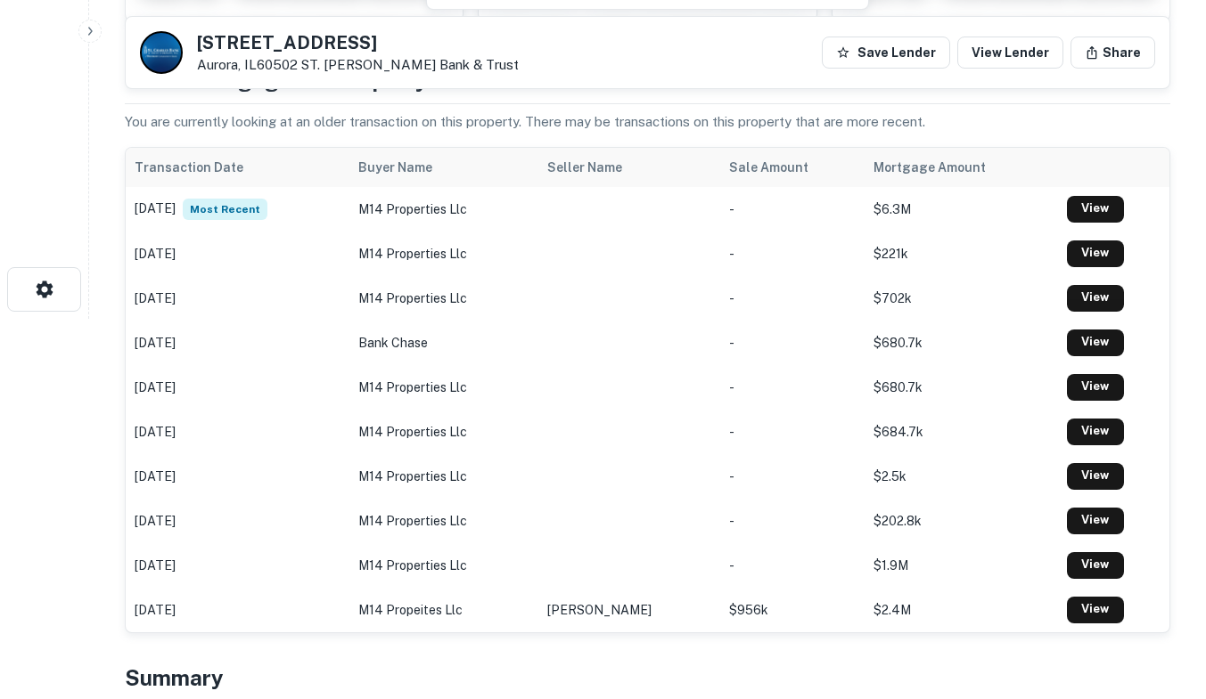
scroll to position [382, 0]
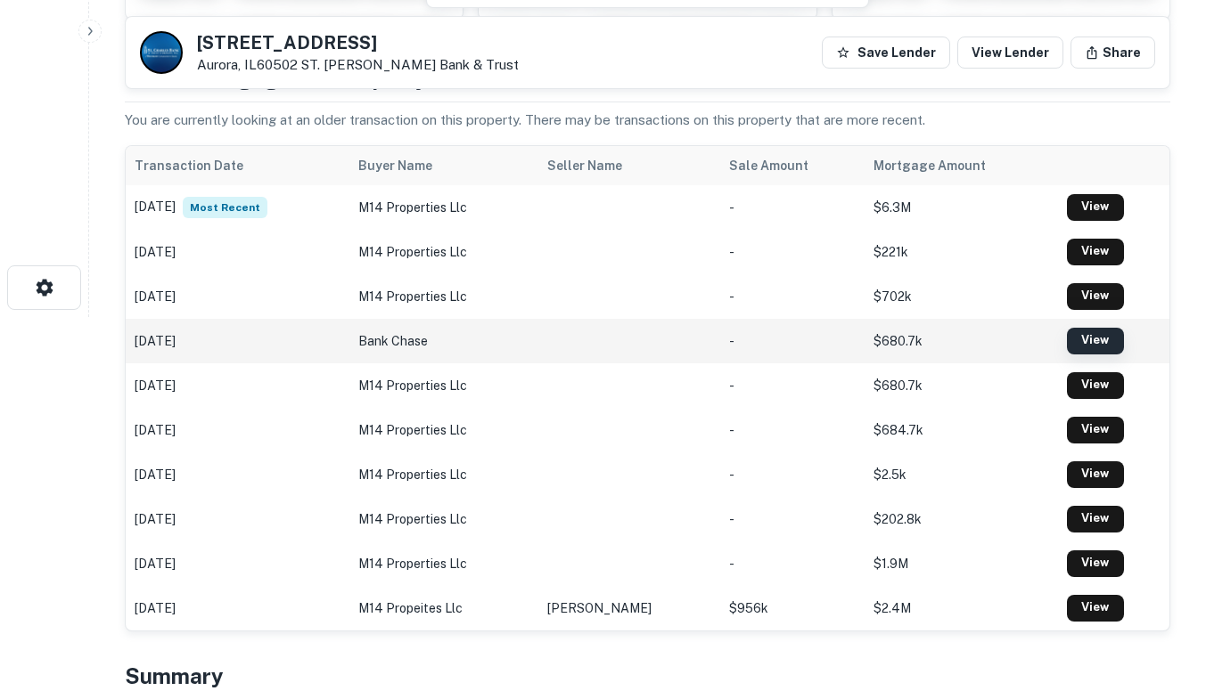
click at [1086, 337] on link "View" at bounding box center [1095, 341] width 57 height 27
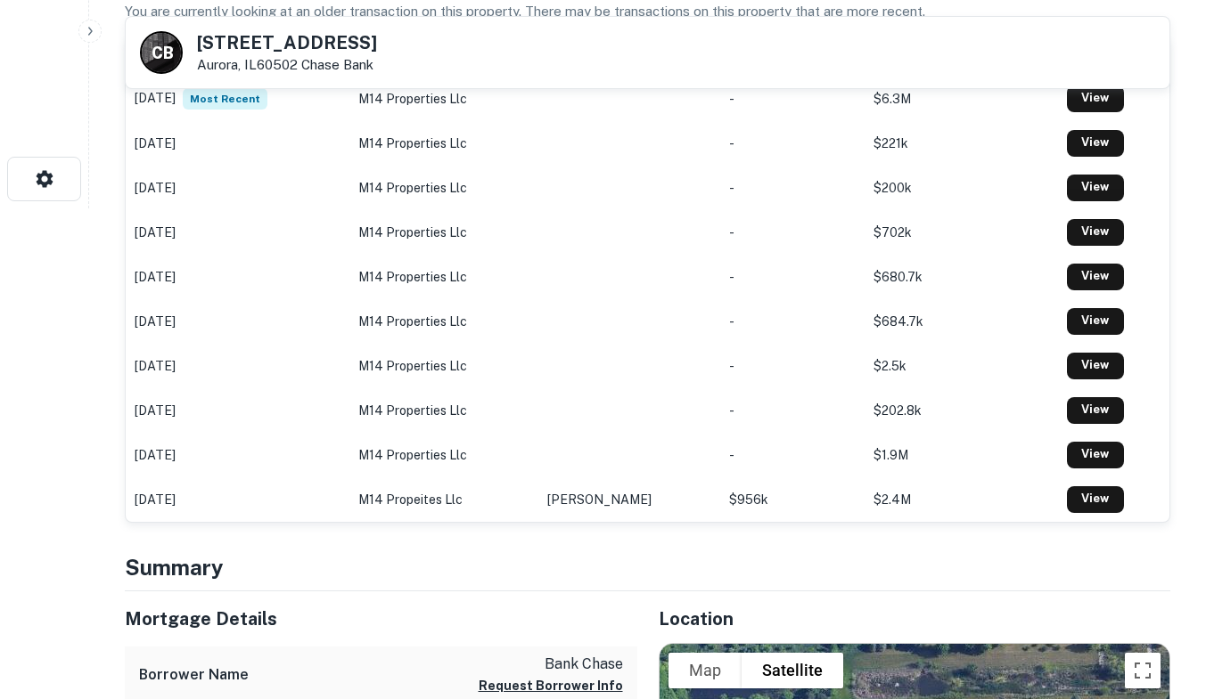
scroll to position [476, 0]
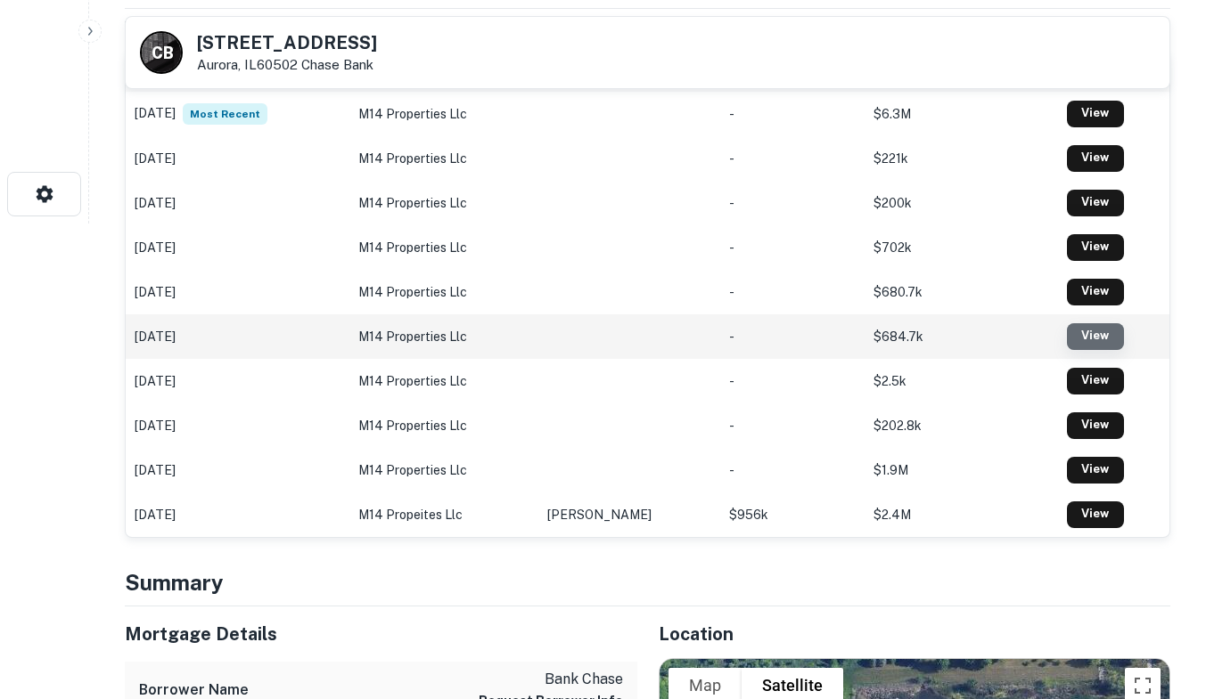
click at [1077, 333] on link "View" at bounding box center [1095, 336] width 57 height 27
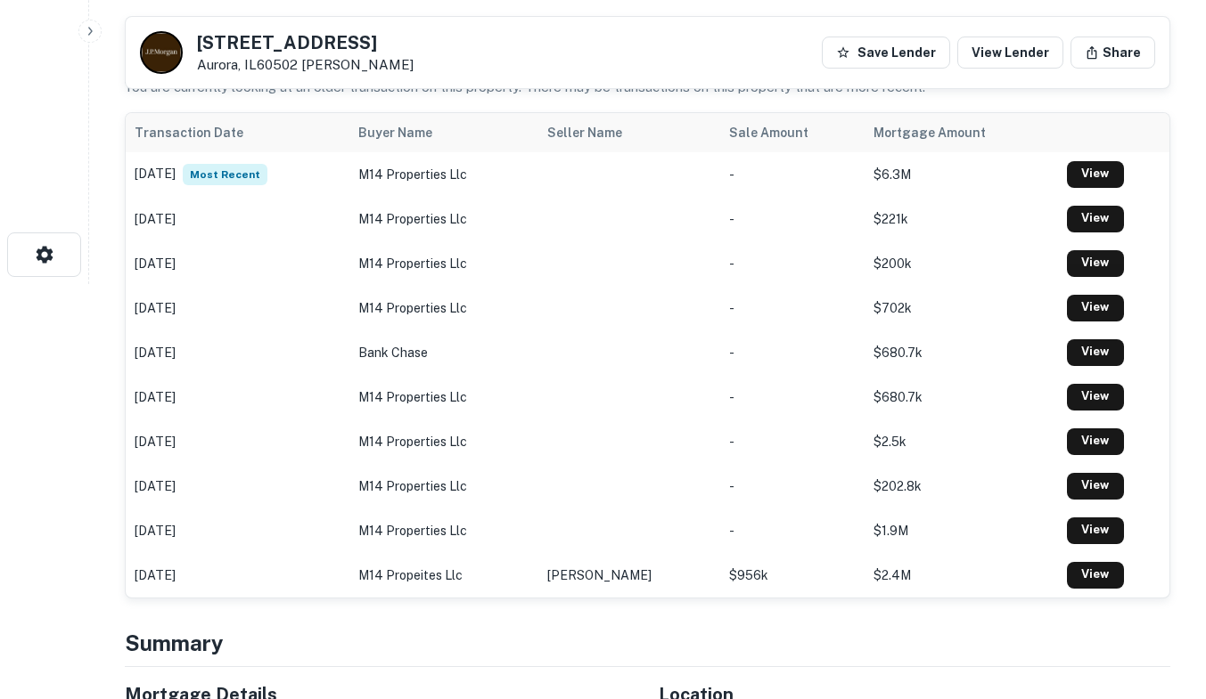
scroll to position [429, 0]
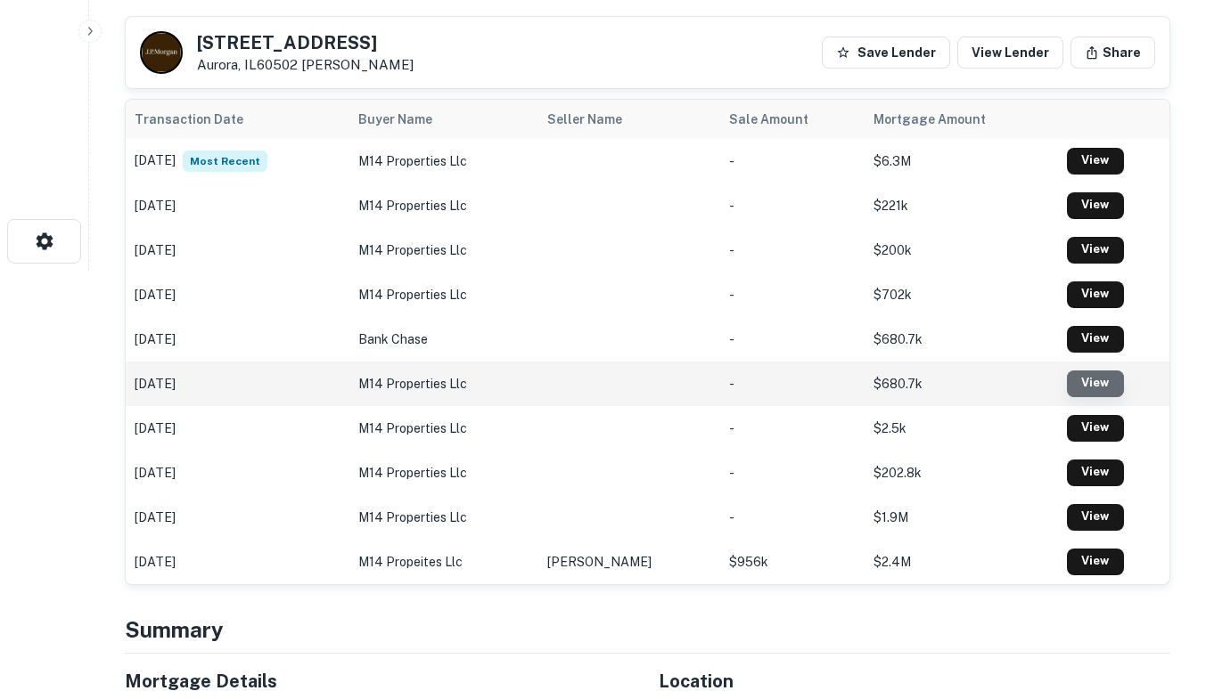
click at [1081, 380] on link "View" at bounding box center [1095, 384] width 57 height 27
